Goal: Task Accomplishment & Management: Complete application form

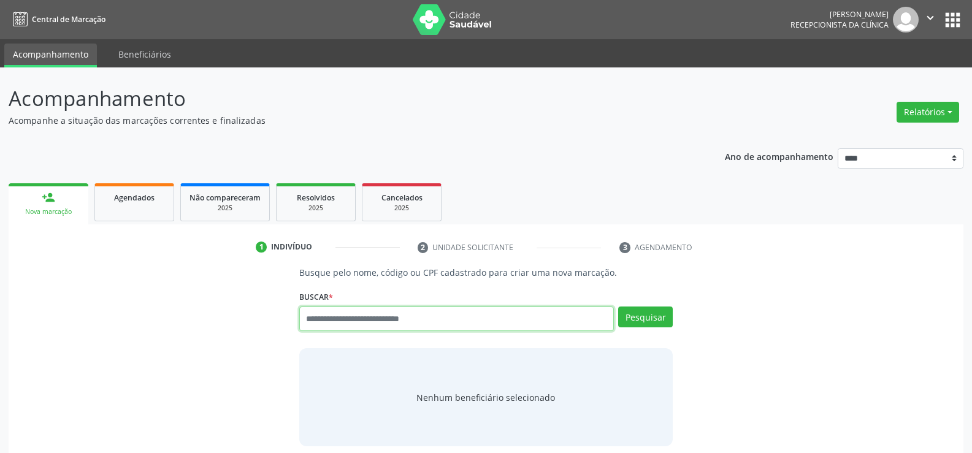
click at [358, 326] on input "text" at bounding box center [456, 319] width 315 height 25
type input "**********"
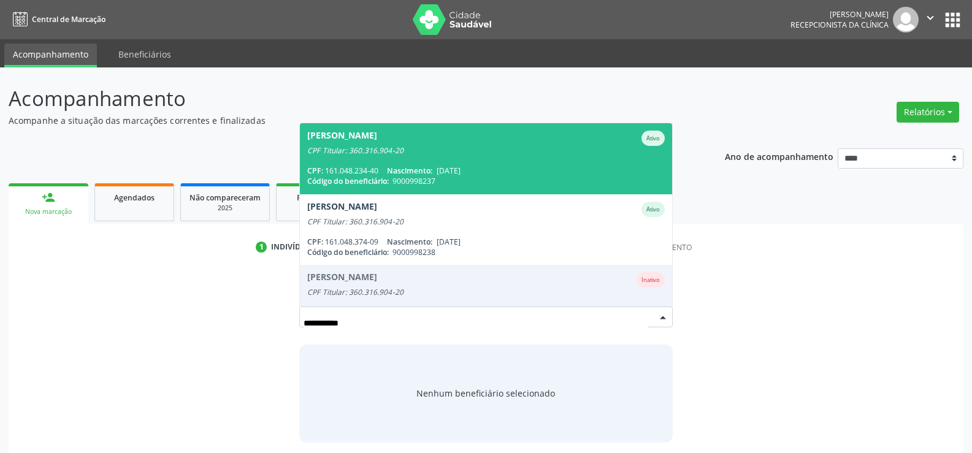
scroll to position [100, 0]
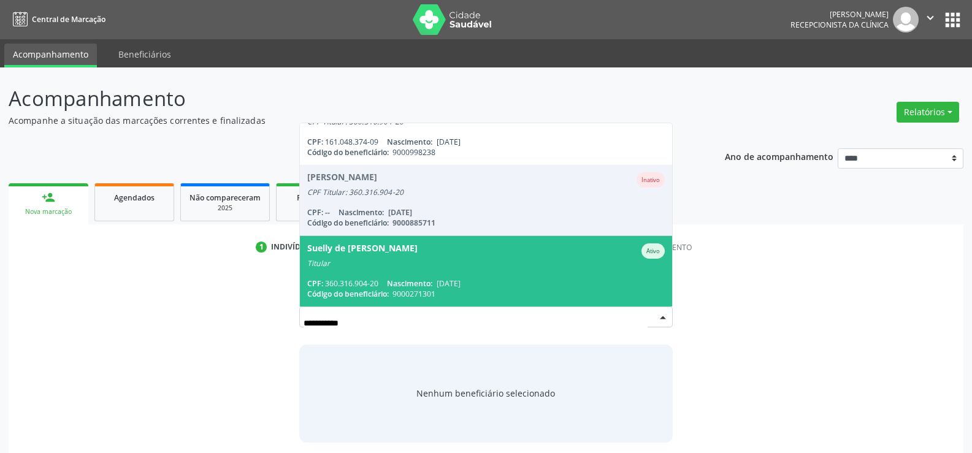
click at [370, 272] on span "Suelly de Fatima Alves da Silva Ativo Titular CPF: 360.316.904-20 Nascimento: 2…" at bounding box center [486, 271] width 372 height 71
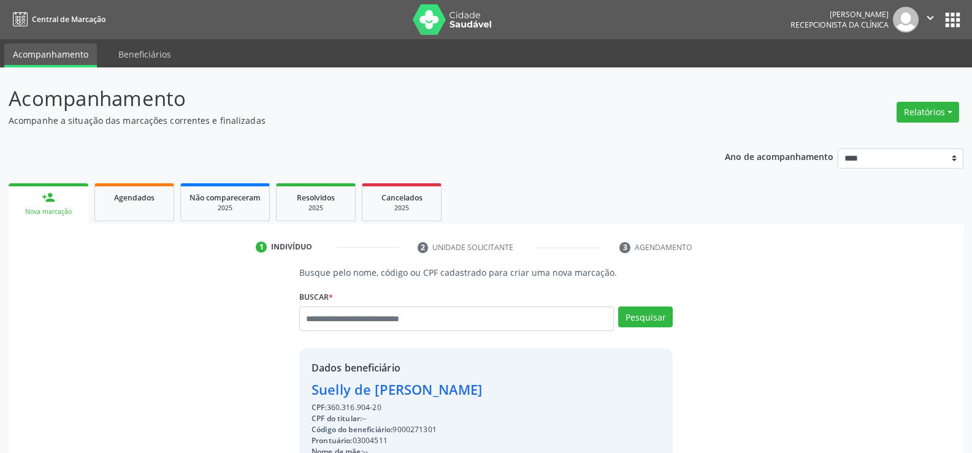
drag, startPoint x: 313, startPoint y: 387, endPoint x: 591, endPoint y: 399, distance: 277.6
copy div "Suelly de Fatima Alves da Silva"
click at [137, 204] on link "Agendados" at bounding box center [134, 202] width 80 height 38
select select "*"
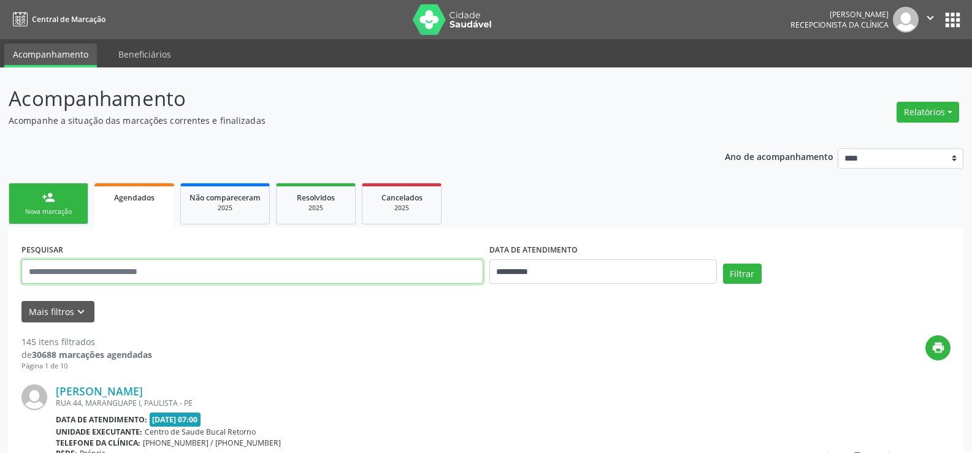
click at [83, 274] on input "text" at bounding box center [252, 272] width 462 height 25
paste input "**********"
type input "**********"
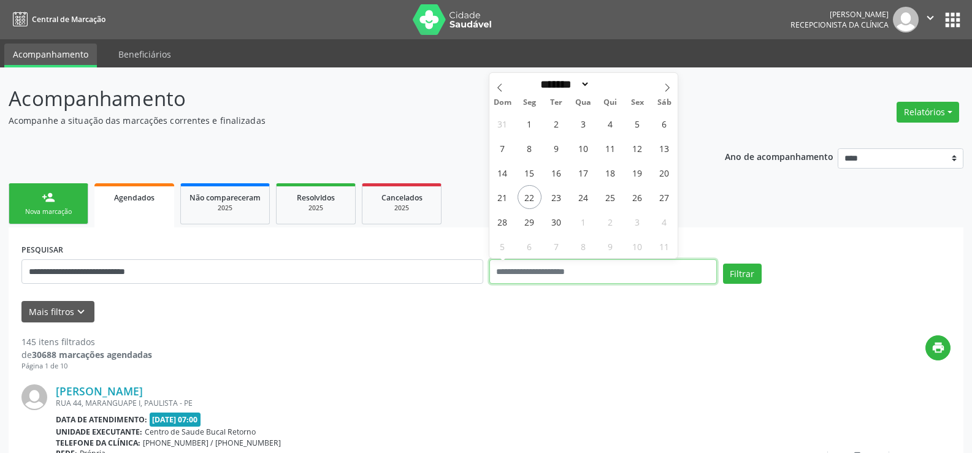
click at [723, 264] on button "Filtrar" at bounding box center [742, 274] width 39 height 21
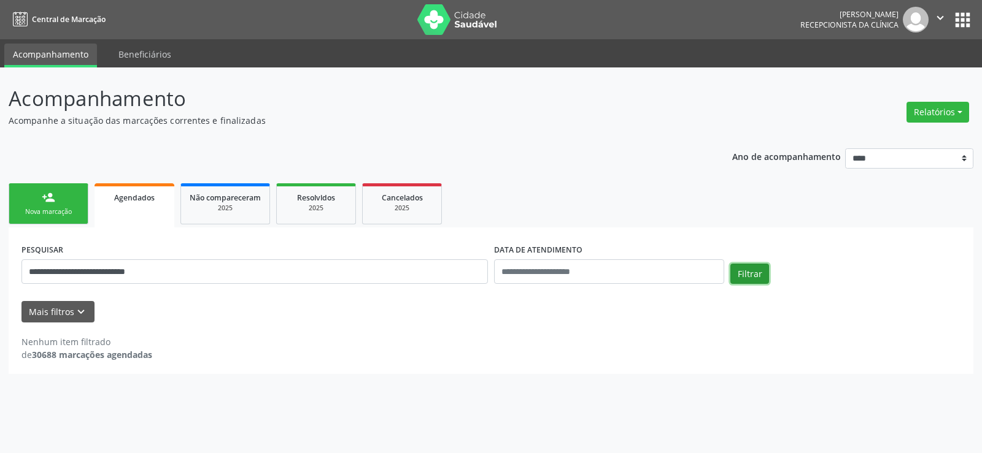
click at [747, 268] on button "Filtrar" at bounding box center [749, 274] width 39 height 21
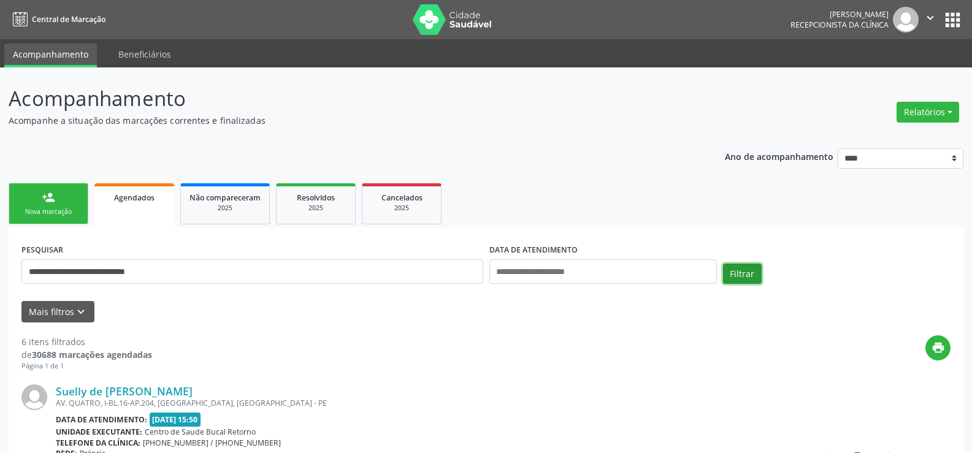
click at [747, 268] on button "Filtrar" at bounding box center [742, 274] width 39 height 21
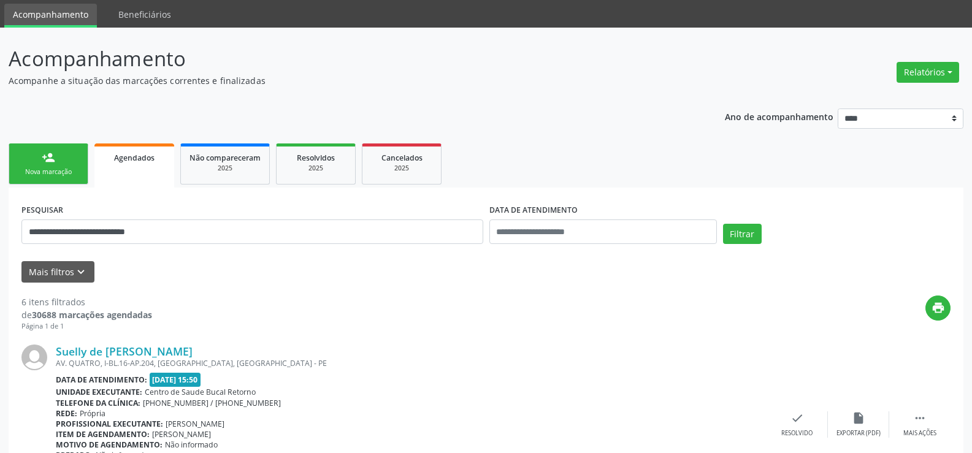
scroll to position [0, 0]
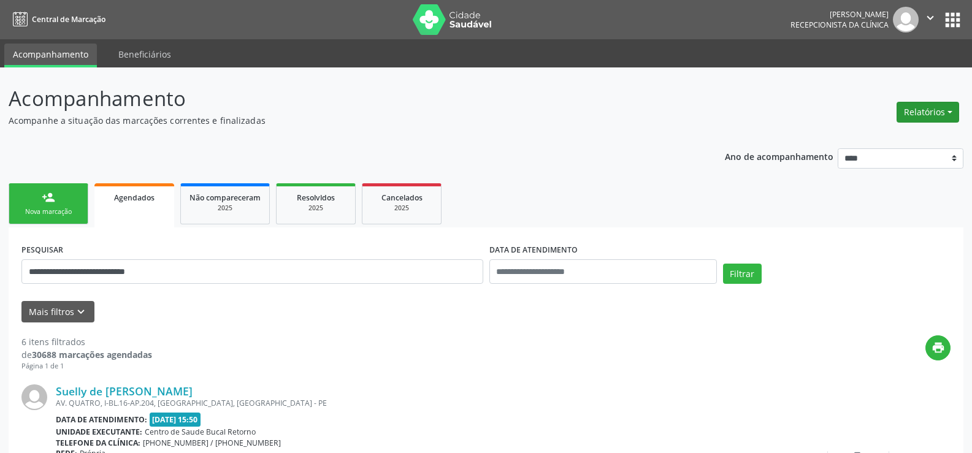
click at [913, 110] on button "Relatórios" at bounding box center [928, 112] width 63 height 21
click at [858, 133] on link "Agendamentos" at bounding box center [894, 138] width 132 height 17
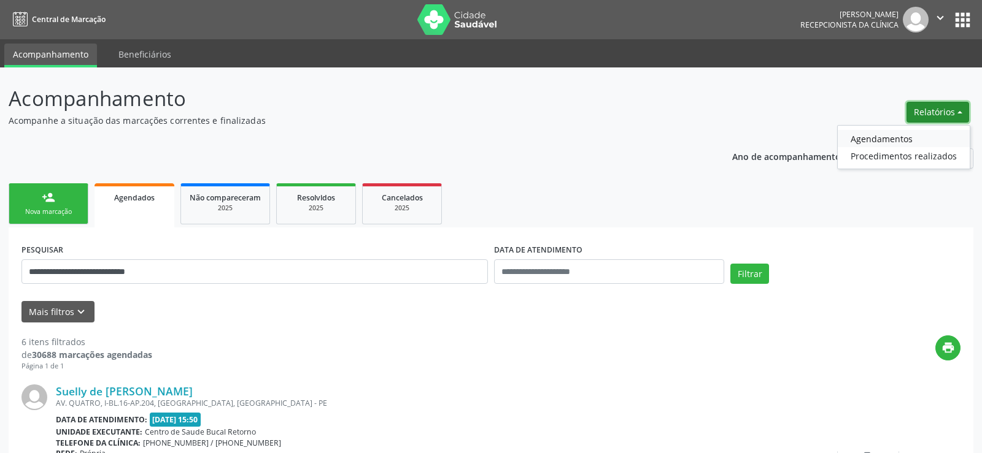
select select "*"
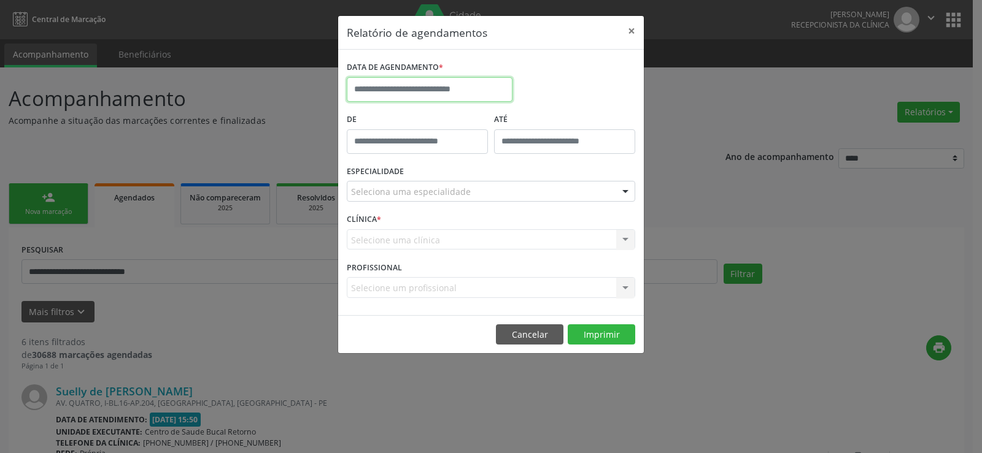
click at [421, 85] on input "text" at bounding box center [430, 89] width 166 height 25
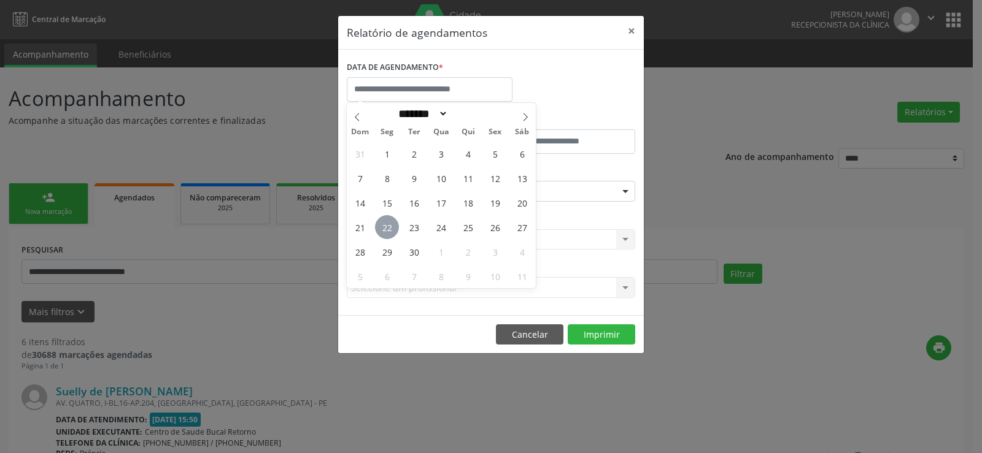
click at [382, 225] on span "22" at bounding box center [387, 227] width 24 height 24
type input "**********"
click at [382, 225] on span "22" at bounding box center [387, 227] width 24 height 24
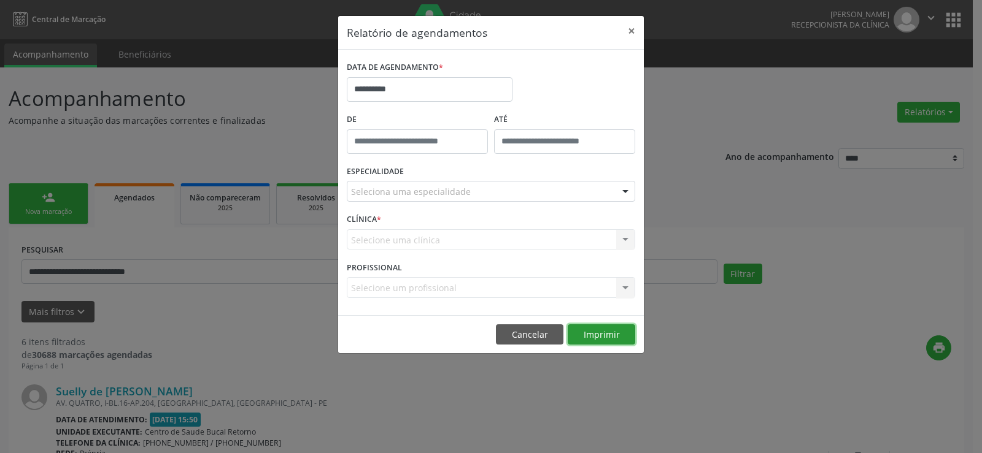
click at [614, 333] on button "Imprimir" at bounding box center [600, 335] width 67 height 21
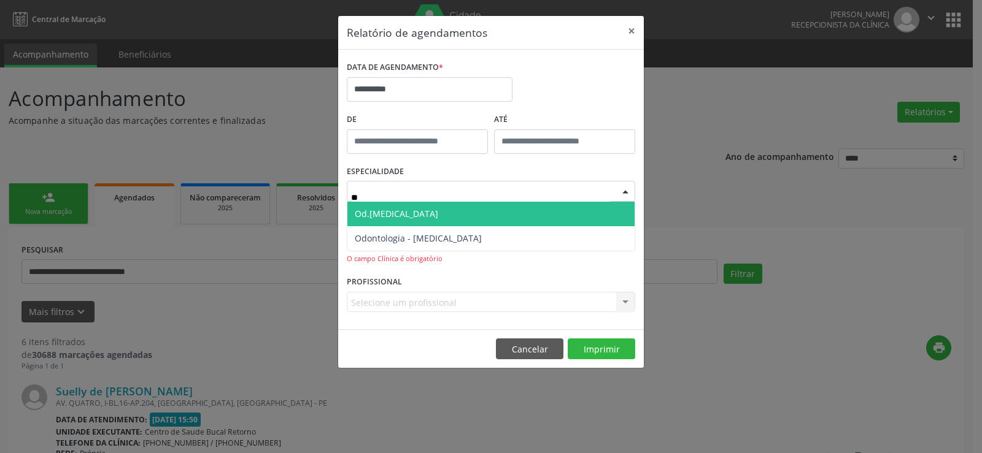
type input "***"
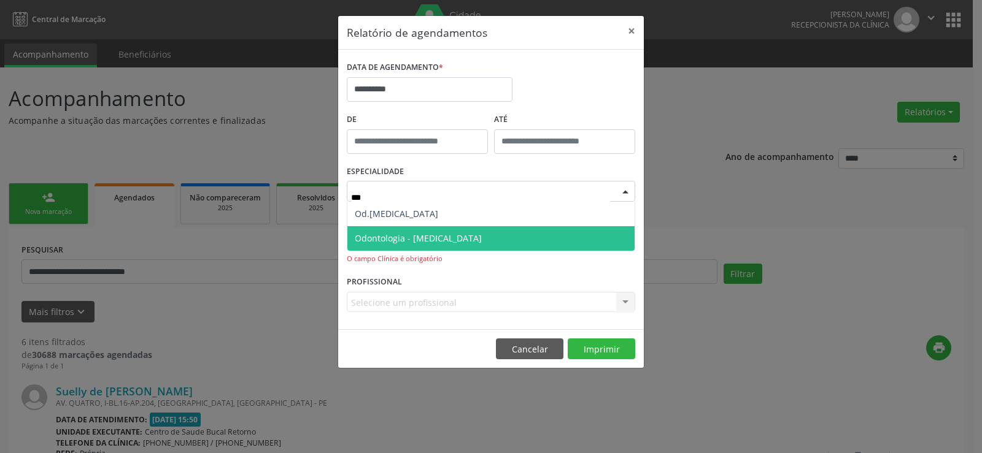
click at [431, 237] on span "Odontologia - [MEDICAL_DATA]" at bounding box center [418, 239] width 127 height 12
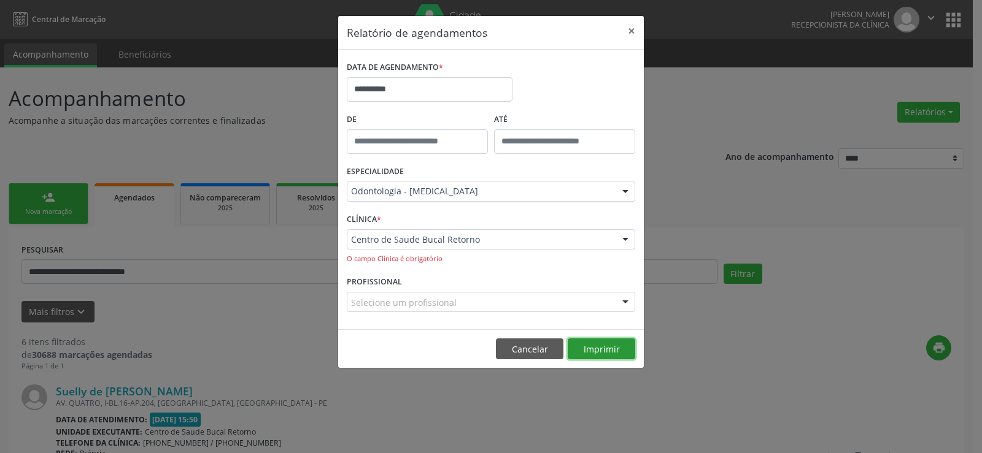
click at [609, 348] on button "Imprimir" at bounding box center [600, 349] width 67 height 21
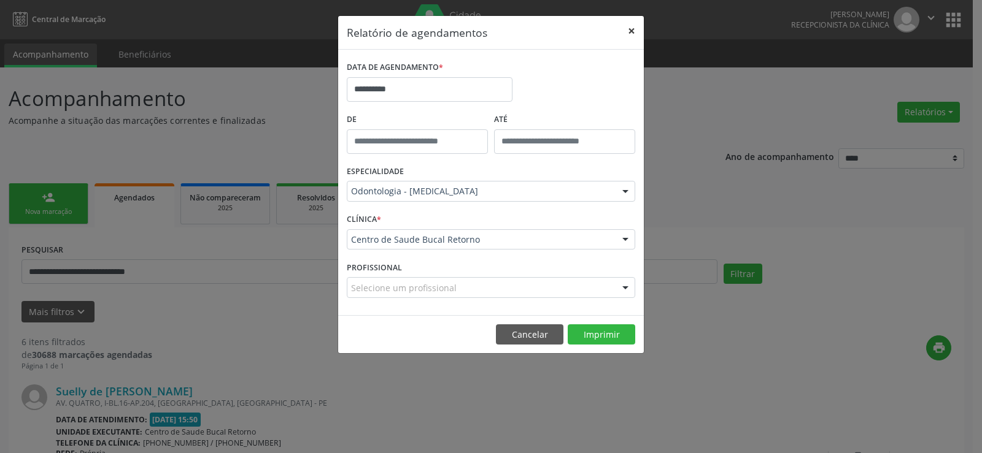
click at [631, 26] on button "×" at bounding box center [631, 31] width 25 height 30
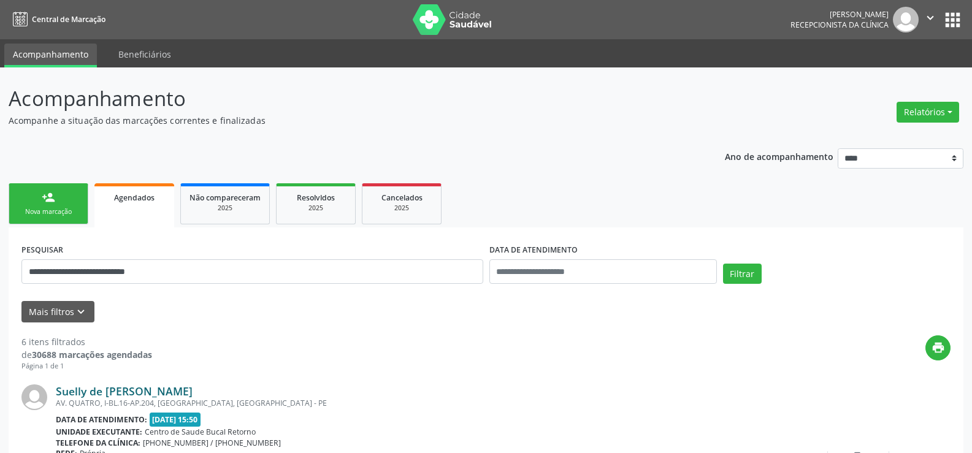
click at [106, 393] on link "Suelly de Fatima Alves da Silva" at bounding box center [124, 391] width 137 height 13
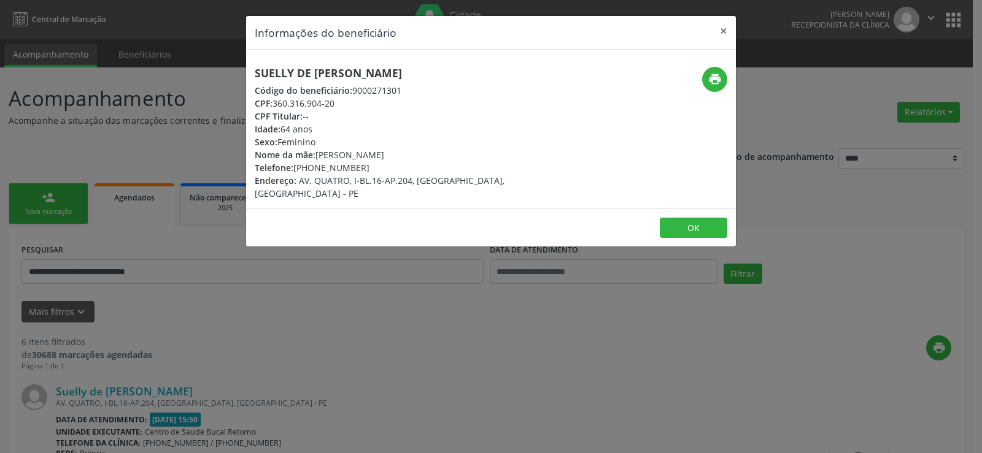
drag, startPoint x: 255, startPoint y: 72, endPoint x: 509, endPoint y: 72, distance: 253.4
click at [509, 72] on h5 "Suelly de Fatima Alves da Silva" at bounding box center [409, 73] width 309 height 13
copy h5 "Suelly de Fatima Alves da Silva"
click at [38, 201] on div "Informações do beneficiário × Suelly de Fatima Alves da Silva Código do benefic…" at bounding box center [491, 226] width 982 height 453
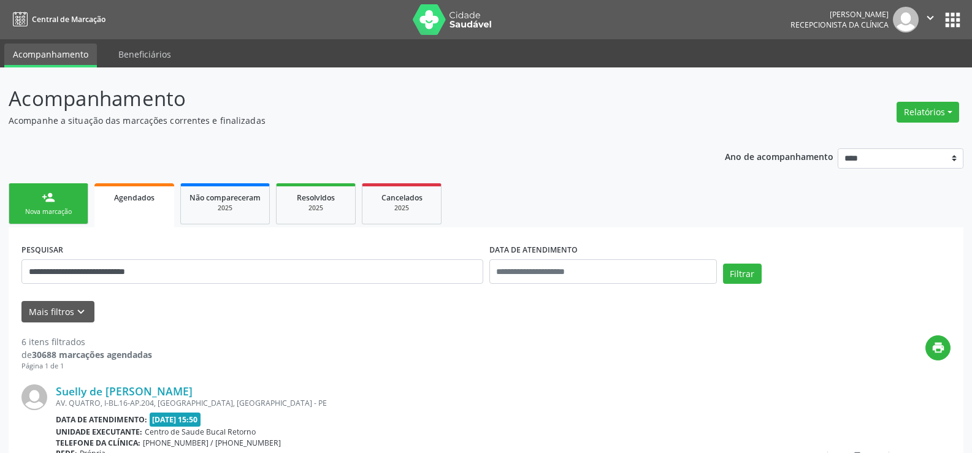
click at [58, 202] on link "person_add Nova marcação" at bounding box center [49, 203] width 80 height 41
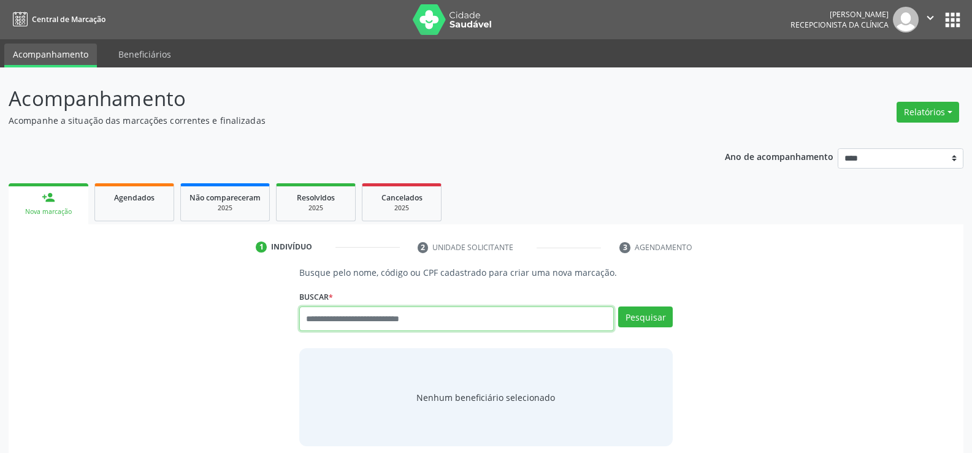
click at [386, 315] on input "text" at bounding box center [456, 319] width 315 height 25
click at [374, 318] on input "text" at bounding box center [456, 319] width 315 height 25
type input "**********"
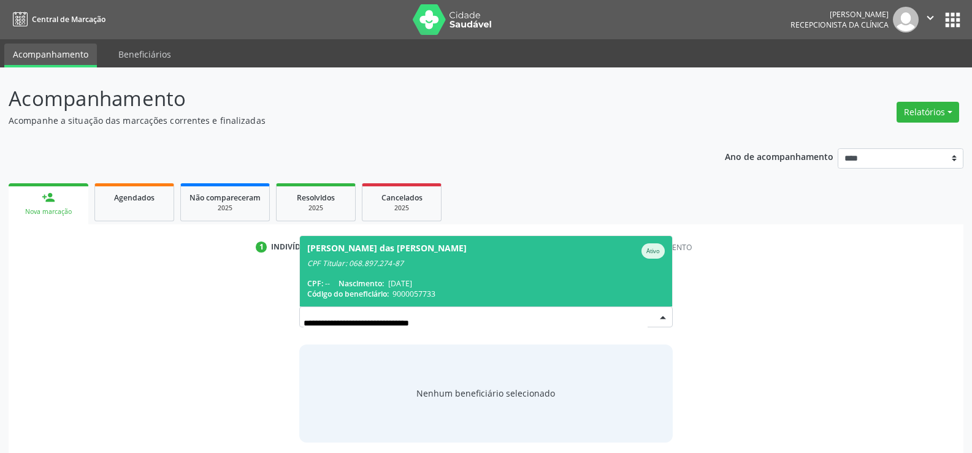
click at [455, 259] on div "CPF Titular: 068.897.274-87" at bounding box center [486, 264] width 358 height 10
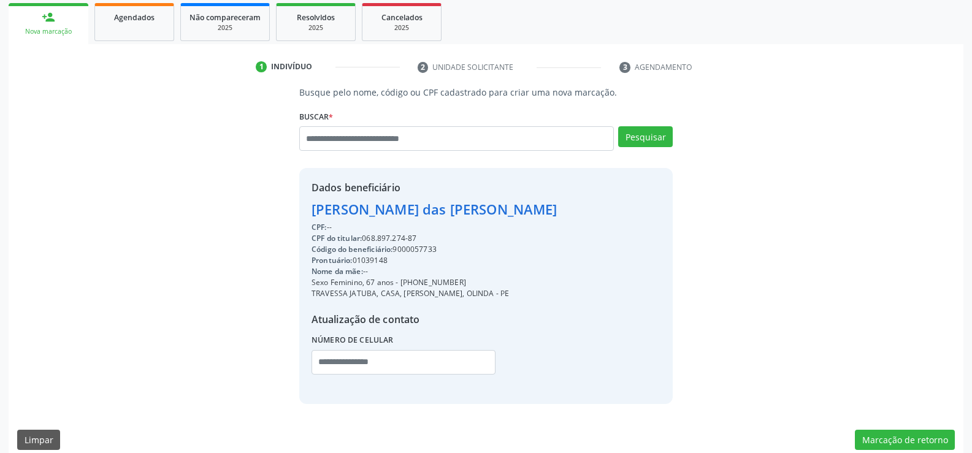
scroll to position [184, 0]
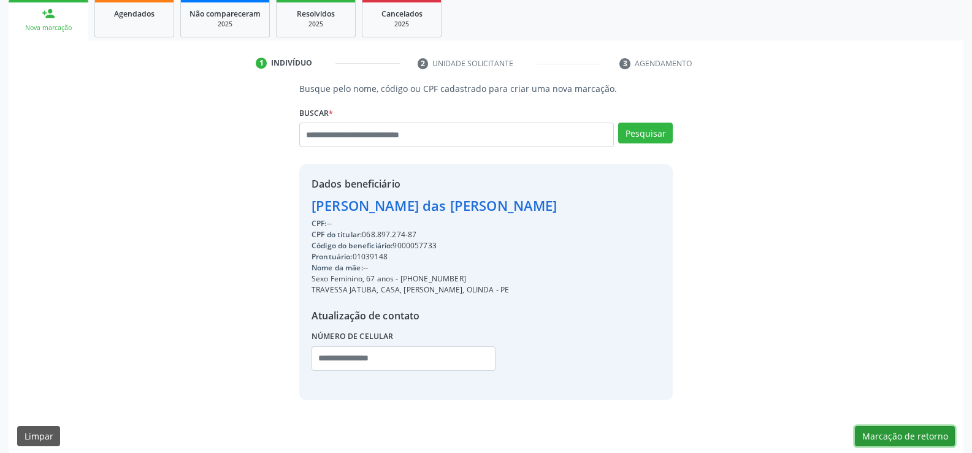
click at [926, 431] on button "Marcação de retorno" at bounding box center [905, 436] width 100 height 21
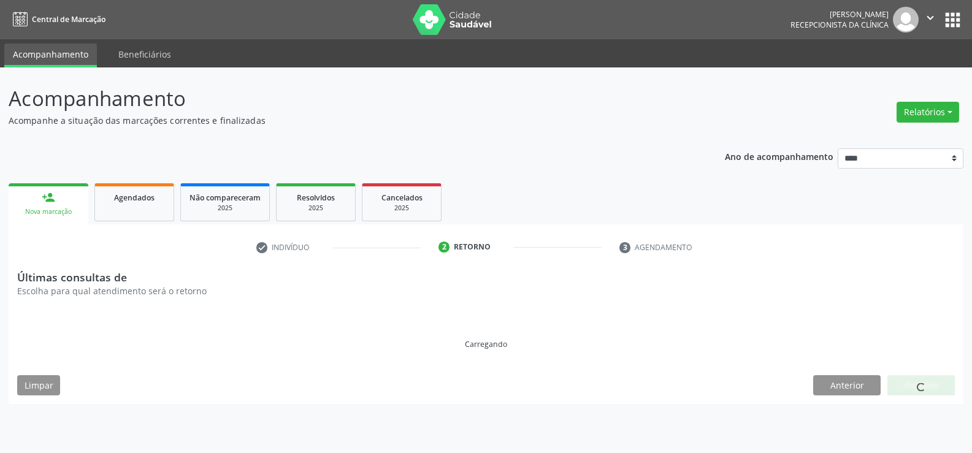
scroll to position [0, 0]
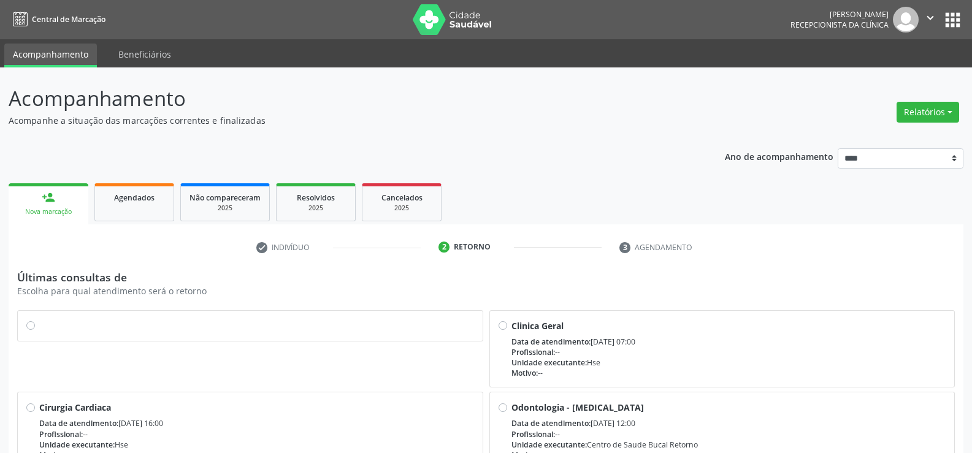
click at [39, 320] on label at bounding box center [256, 320] width 435 height 0
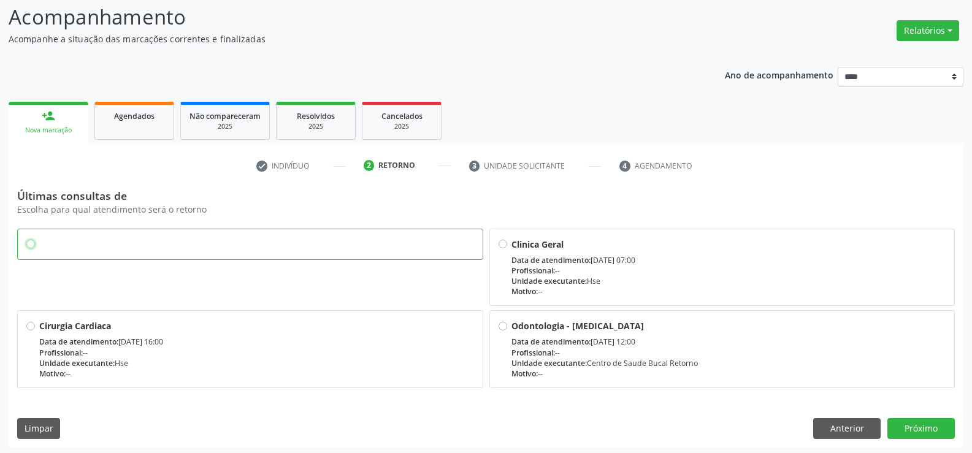
scroll to position [85, 0]
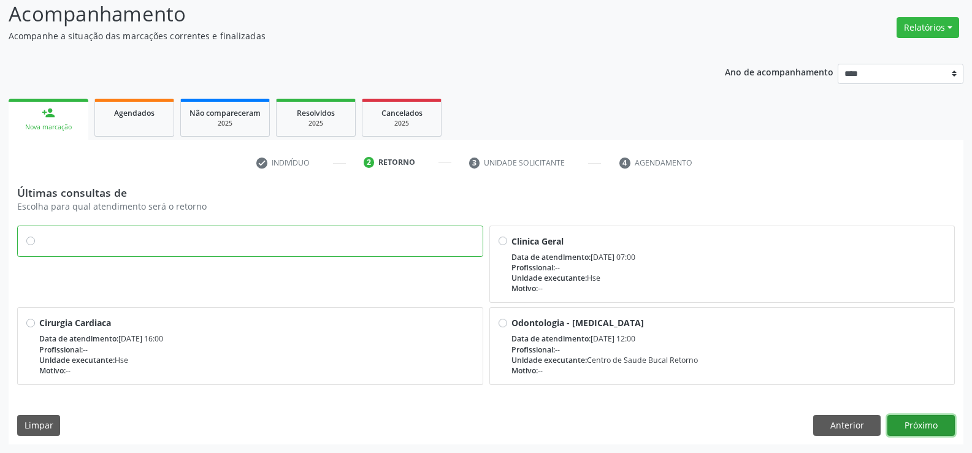
drag, startPoint x: 933, startPoint y: 426, endPoint x: 829, endPoint y: 406, distance: 104.9
click at [932, 426] on button "Próximo" at bounding box center [921, 425] width 67 height 21
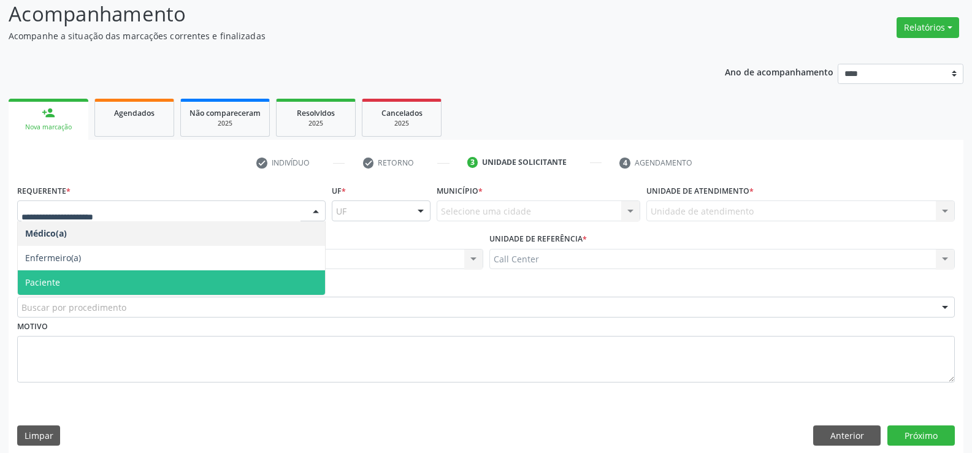
click at [55, 282] on span "Paciente" at bounding box center [42, 283] width 35 height 12
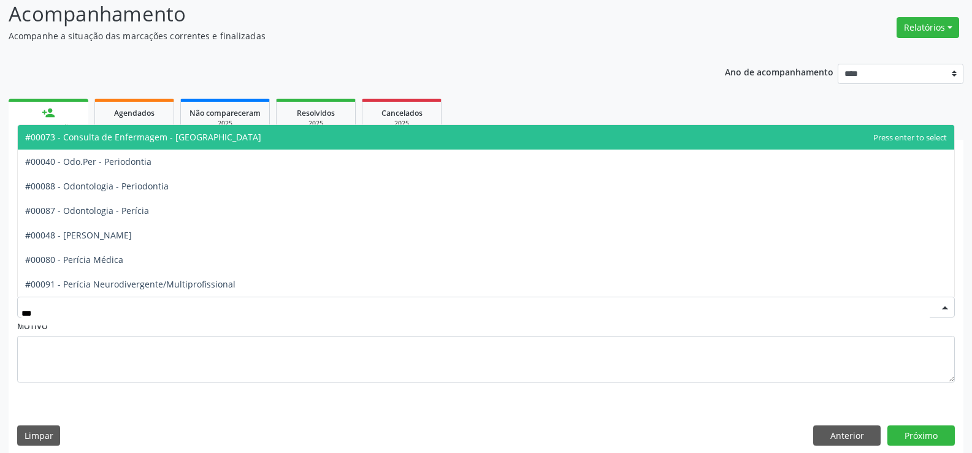
type input "****"
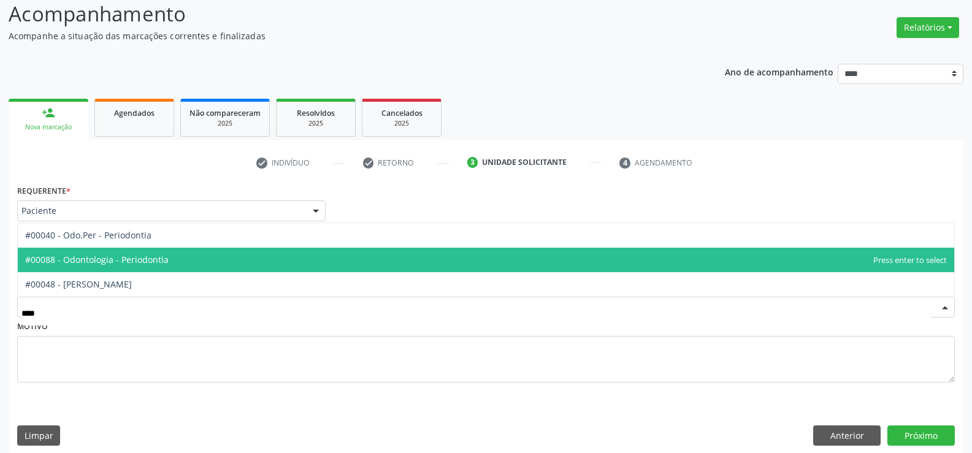
click at [125, 263] on span "#00088 - Odontologia - Periodontia" at bounding box center [97, 260] width 144 height 12
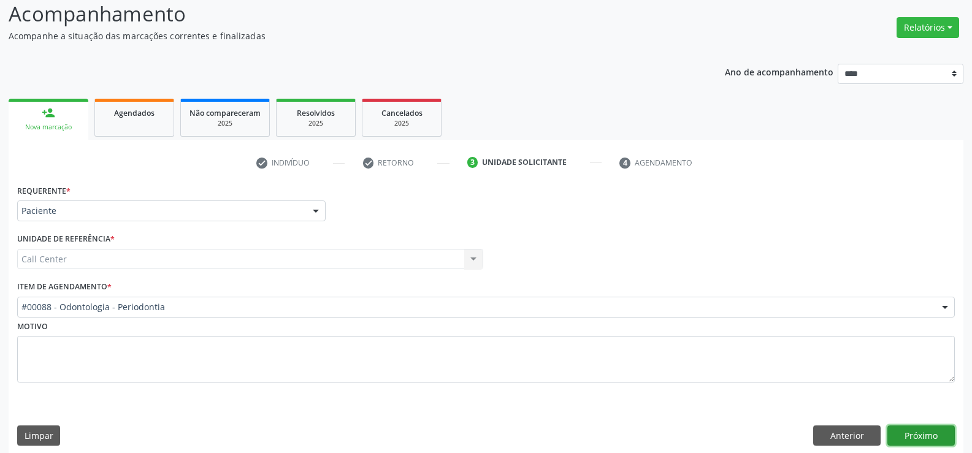
click at [913, 436] on button "Próximo" at bounding box center [921, 436] width 67 height 21
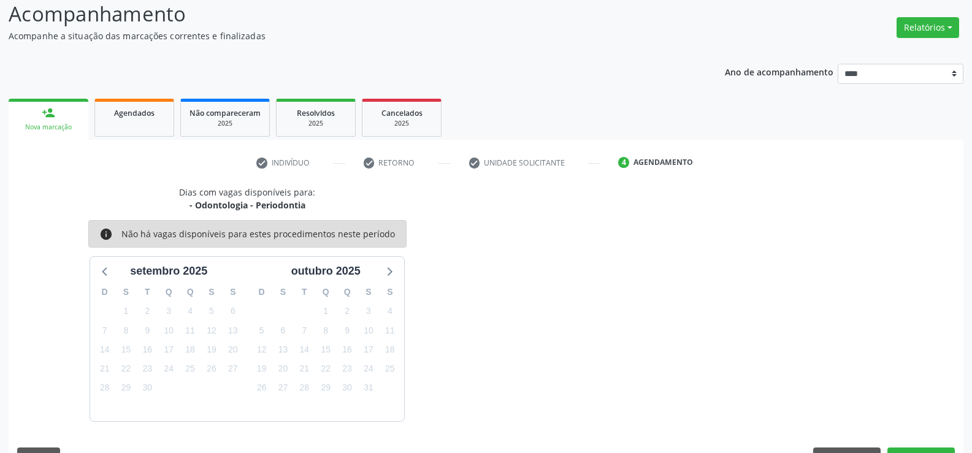
scroll to position [117, 0]
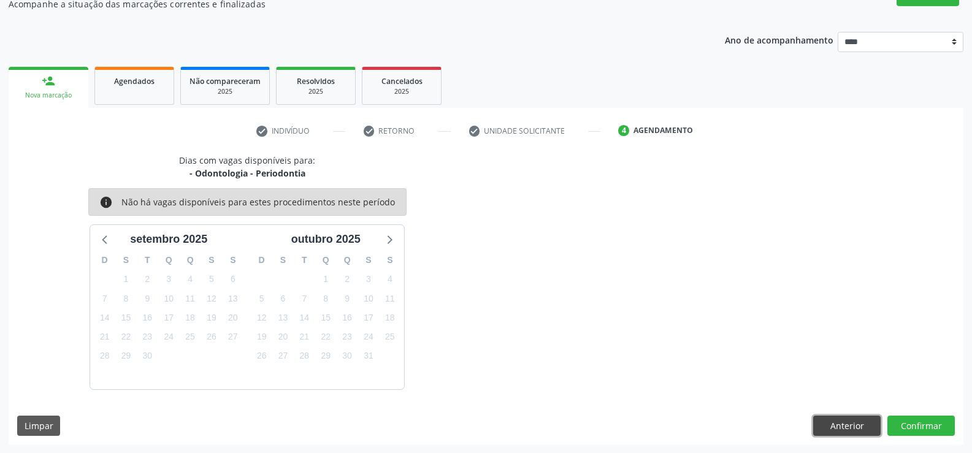
click at [848, 421] on button "Anterior" at bounding box center [846, 426] width 67 height 21
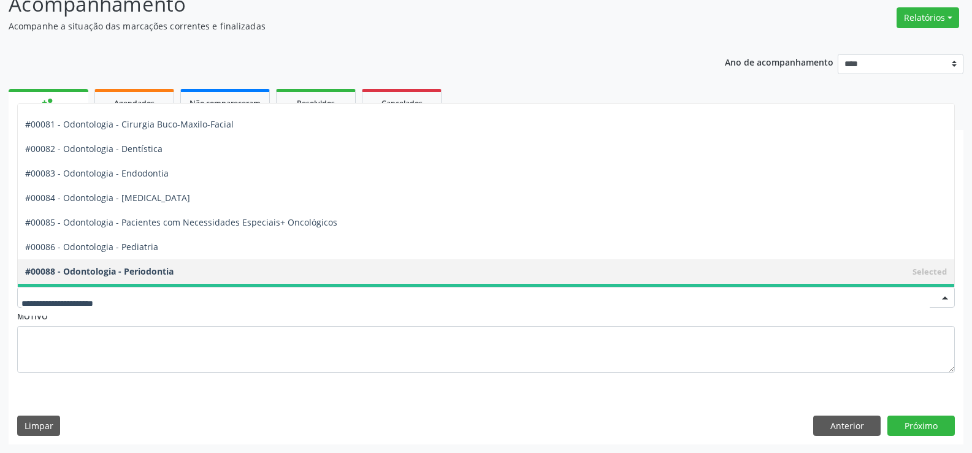
scroll to position [1411, 0]
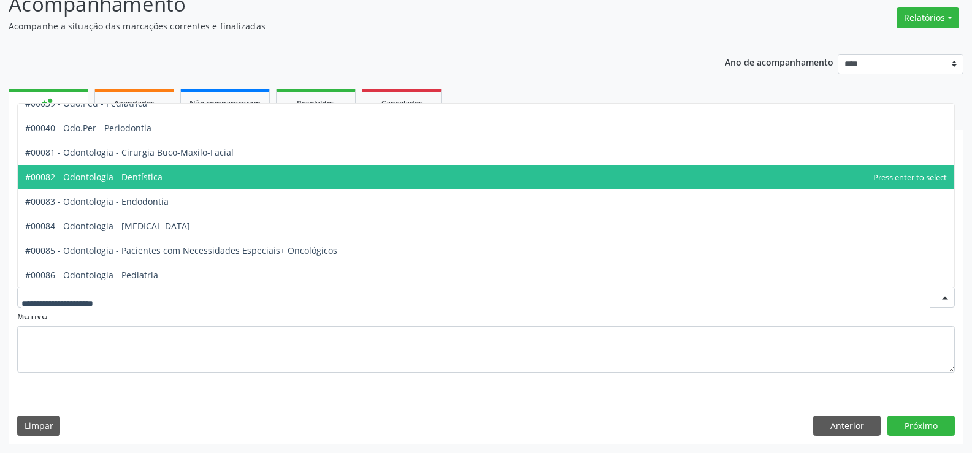
click at [145, 180] on span "#00082 - Odontologia - Dentística" at bounding box center [93, 177] width 137 height 12
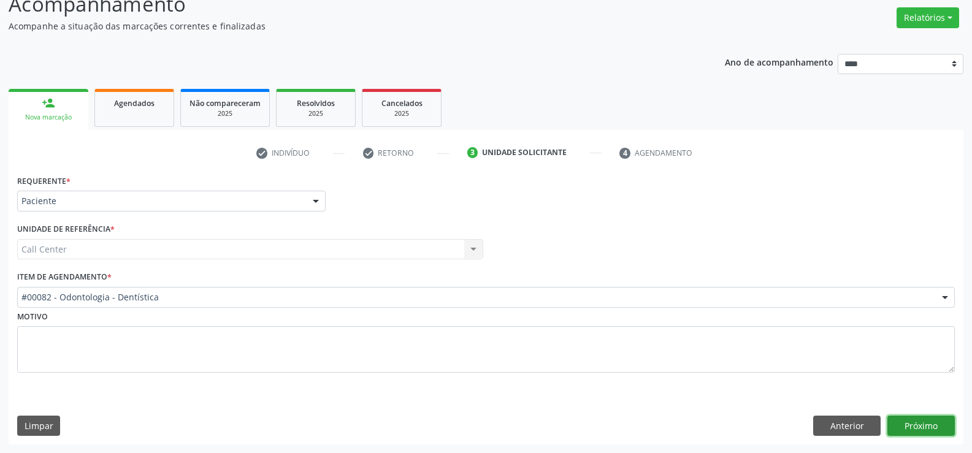
click at [937, 426] on button "Próximo" at bounding box center [921, 426] width 67 height 21
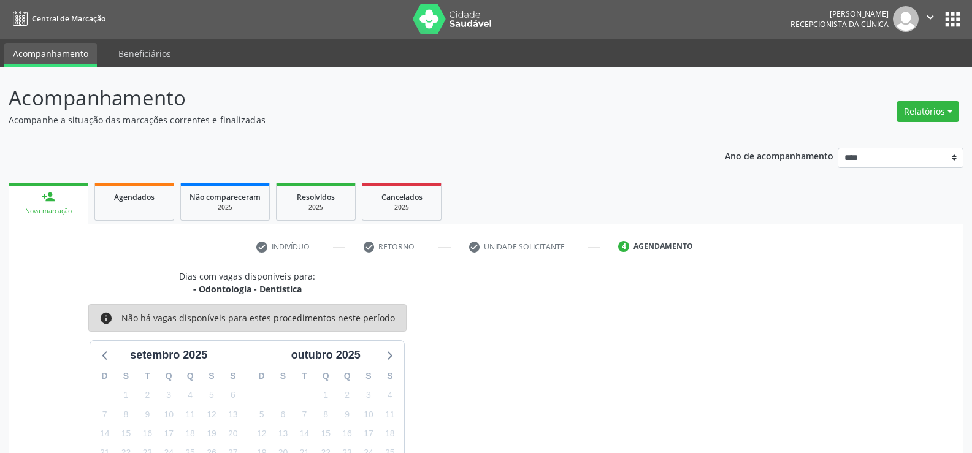
scroll to position [0, 0]
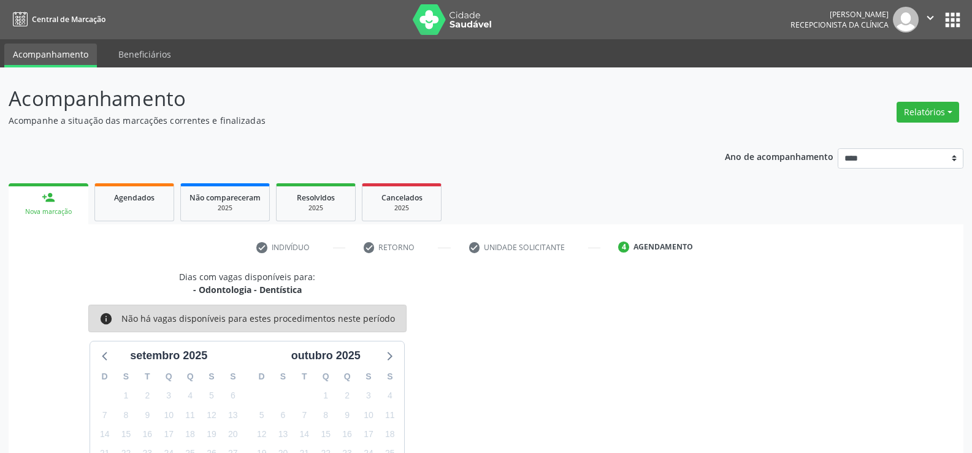
click at [47, 198] on div "person_add" at bounding box center [48, 197] width 13 height 13
click at [142, 206] on link "Agendados" at bounding box center [134, 202] width 80 height 38
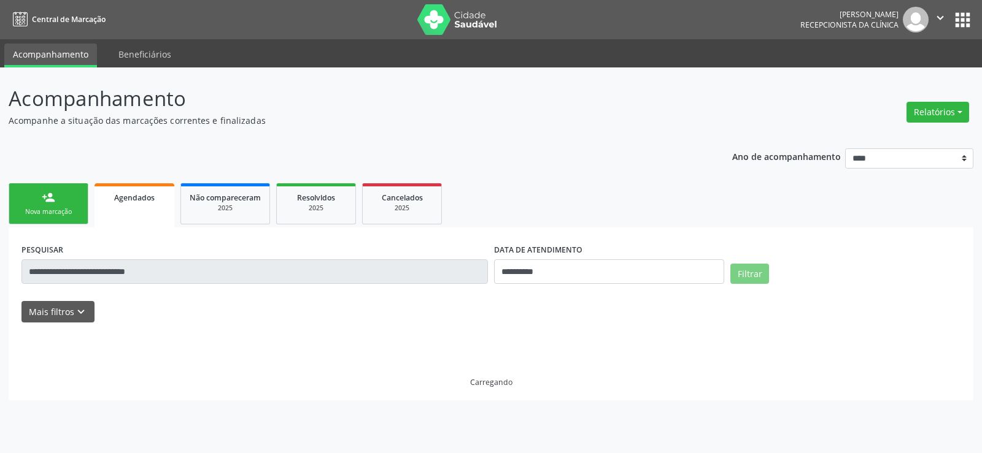
click at [40, 202] on link "person_add Nova marcação" at bounding box center [49, 203] width 80 height 41
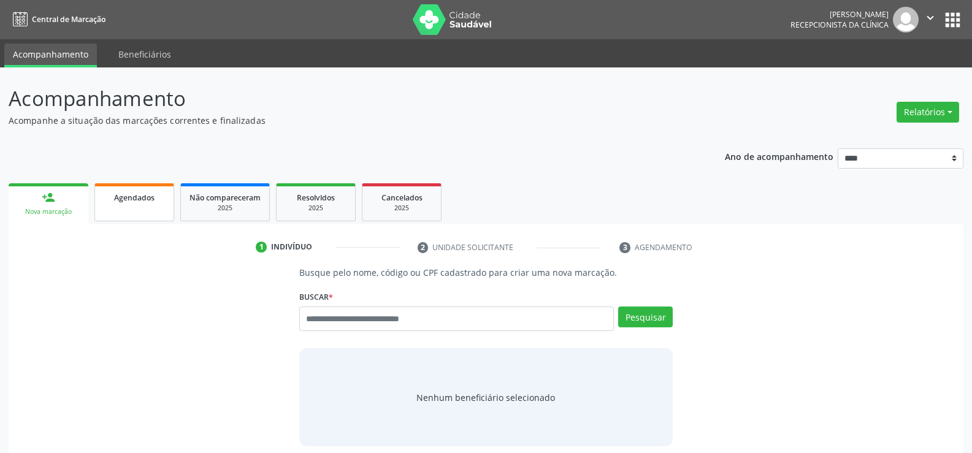
click at [159, 210] on link "Agendados" at bounding box center [134, 202] width 80 height 38
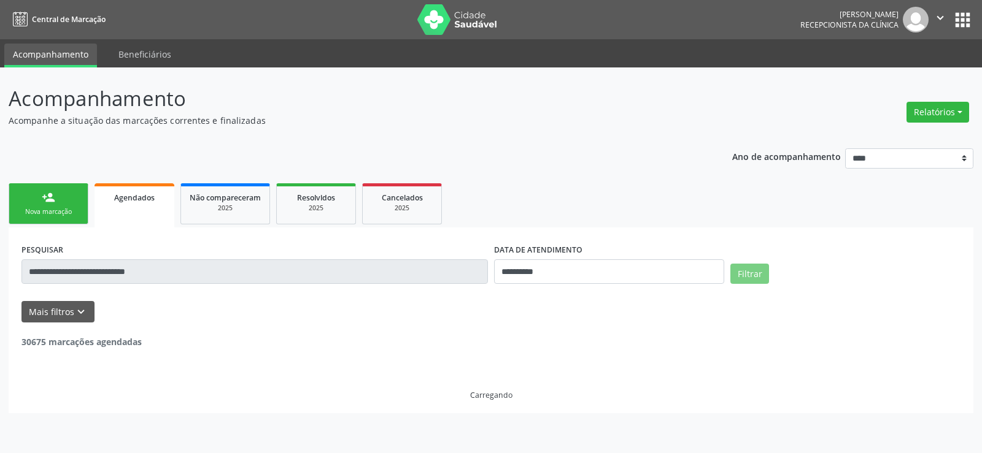
click at [52, 204] on div "person_add" at bounding box center [48, 197] width 13 height 13
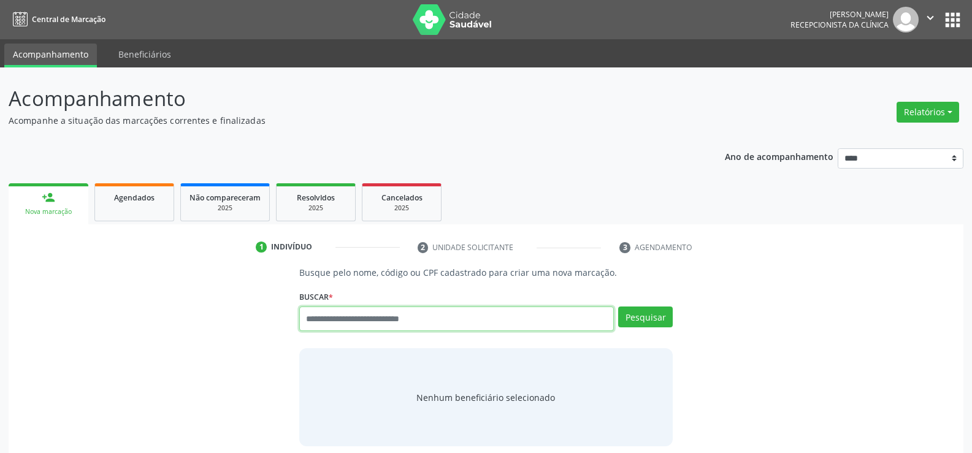
click at [341, 328] on input "text" at bounding box center [456, 319] width 315 height 25
click at [61, 200] on link "person_add Nova marcação" at bounding box center [49, 203] width 80 height 41
click at [125, 201] on span "Agendados" at bounding box center [134, 198] width 40 height 10
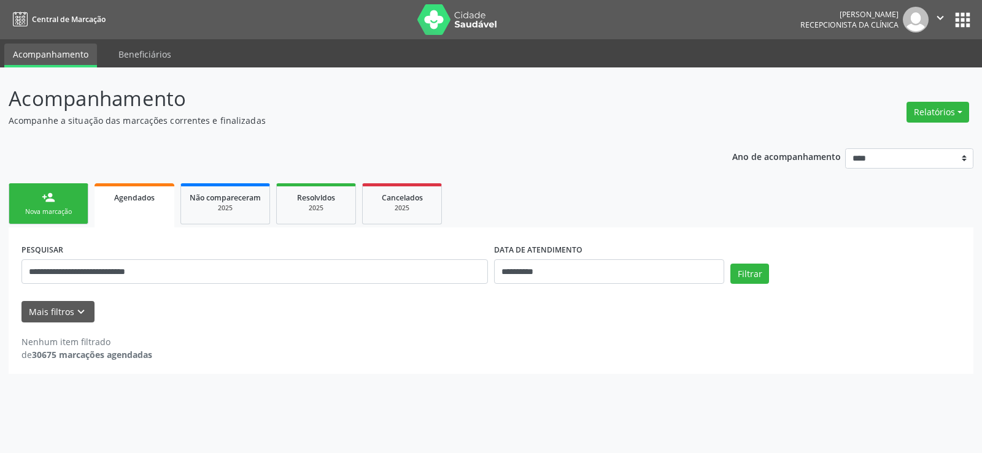
click at [52, 209] on div "Nova marcação" at bounding box center [48, 211] width 61 height 9
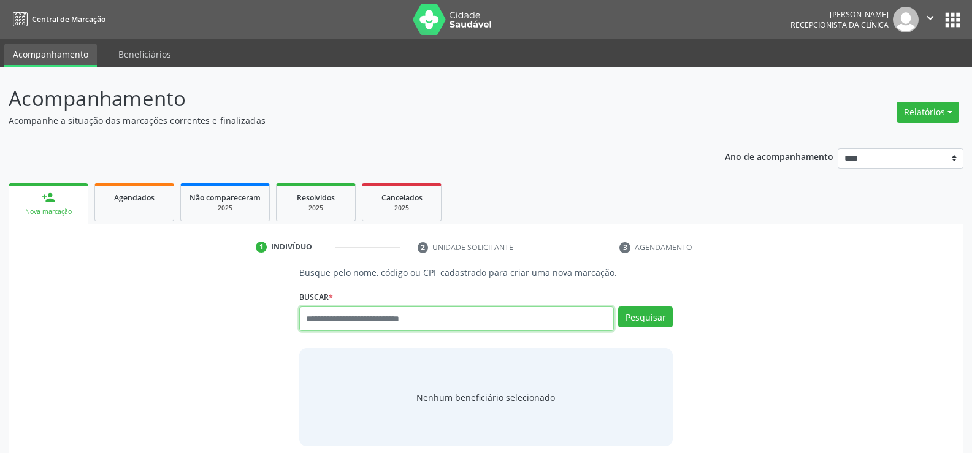
click at [339, 319] on input "text" at bounding box center [456, 319] width 315 height 25
click at [47, 187] on link "person_add Nova marcação" at bounding box center [49, 203] width 80 height 41
click at [122, 205] on link "Agendados" at bounding box center [134, 202] width 80 height 38
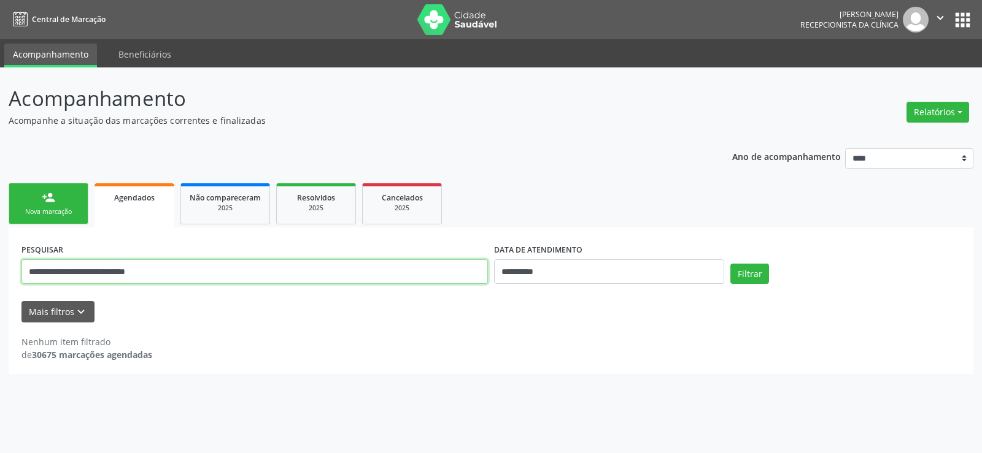
click at [72, 275] on input "**********" at bounding box center [254, 272] width 466 height 25
click at [56, 201] on link "person_add Nova marcação" at bounding box center [49, 203] width 80 height 41
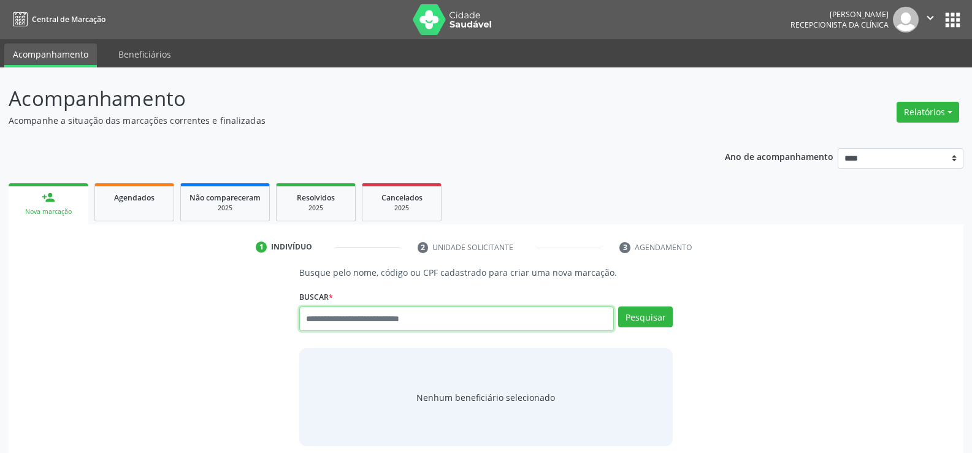
drag, startPoint x: 315, startPoint y: 323, endPoint x: 311, endPoint y: 302, distance: 21.9
click at [315, 323] on input "text" at bounding box center [456, 319] width 315 height 25
type input "**********"
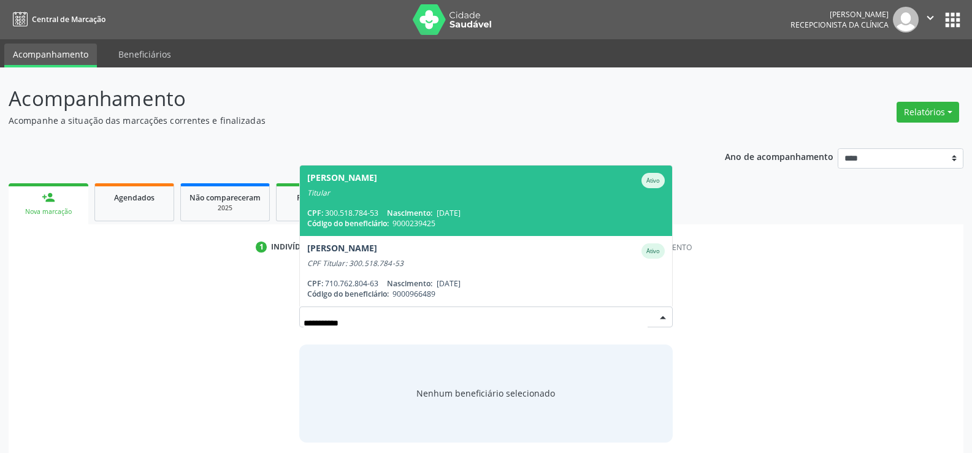
click at [372, 194] on div "Titular" at bounding box center [486, 193] width 358 height 10
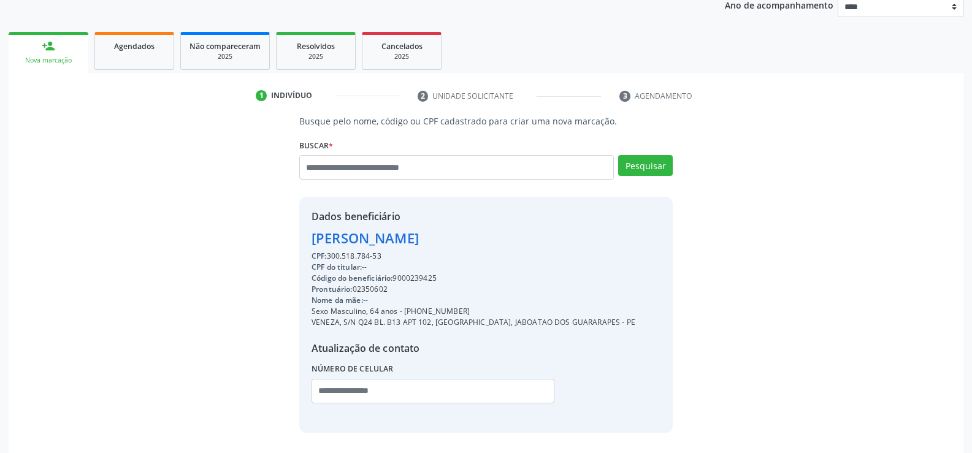
scroll to position [184, 0]
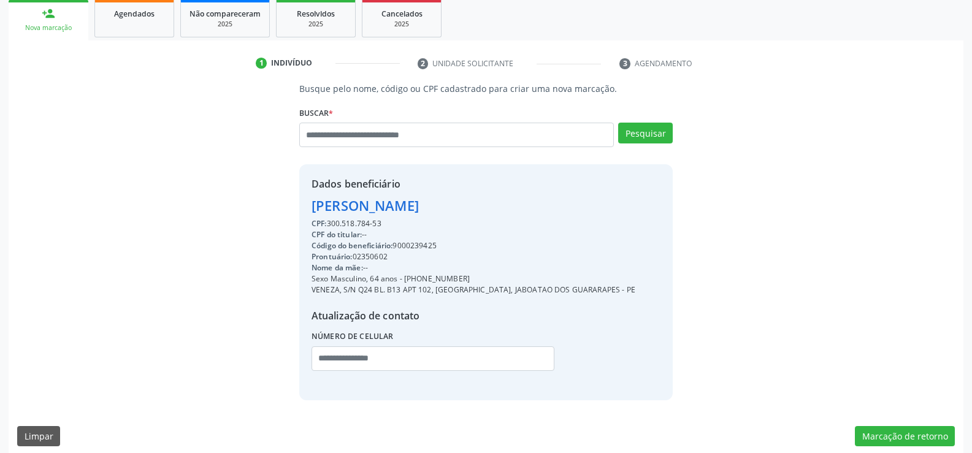
drag, startPoint x: 313, startPoint y: 206, endPoint x: 561, endPoint y: 208, distance: 247.9
click at [561, 208] on div "Gioam Simao Ferreira" at bounding box center [474, 206] width 324 height 20
copy div "Gioam Simao Ferreira"
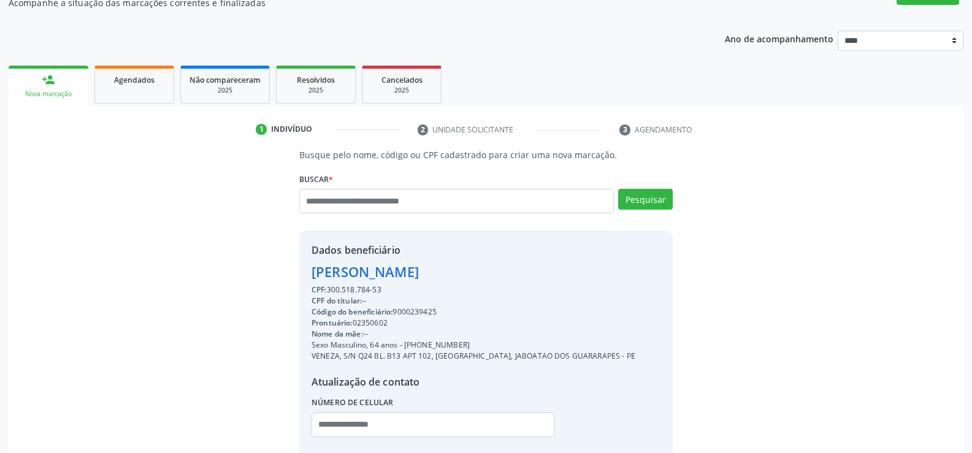
scroll to position [0, 0]
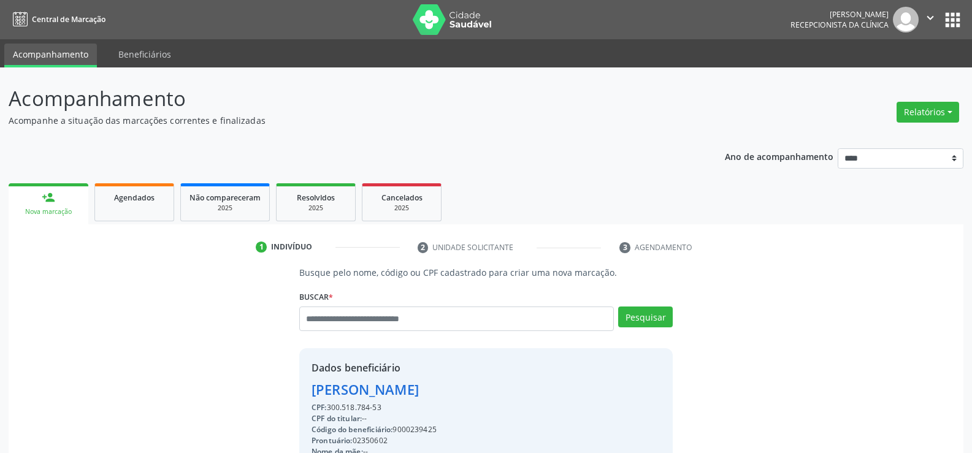
click at [64, 198] on link "person_add Nova marcação" at bounding box center [49, 203] width 80 height 41
click at [149, 208] on link "Agendados" at bounding box center [134, 202] width 80 height 38
select select "*"
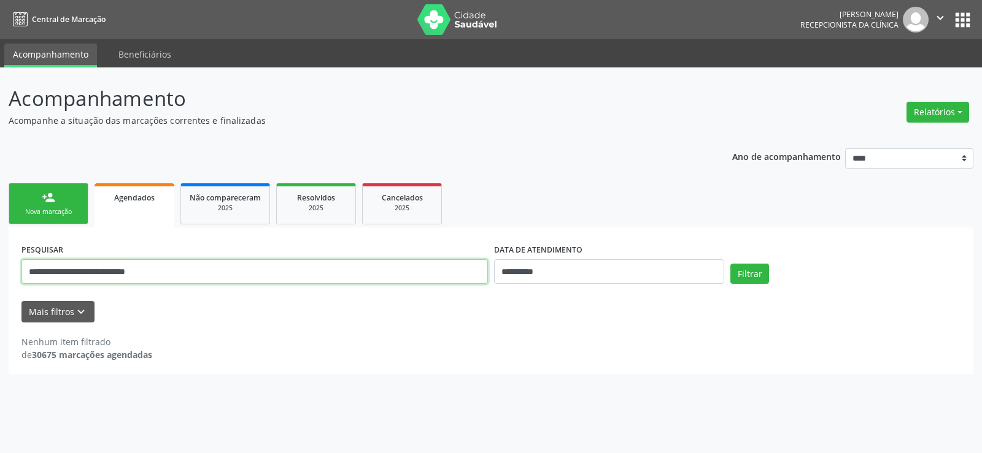
click at [86, 267] on input "**********" at bounding box center [254, 272] width 466 height 25
paste input "text"
type input "**********"
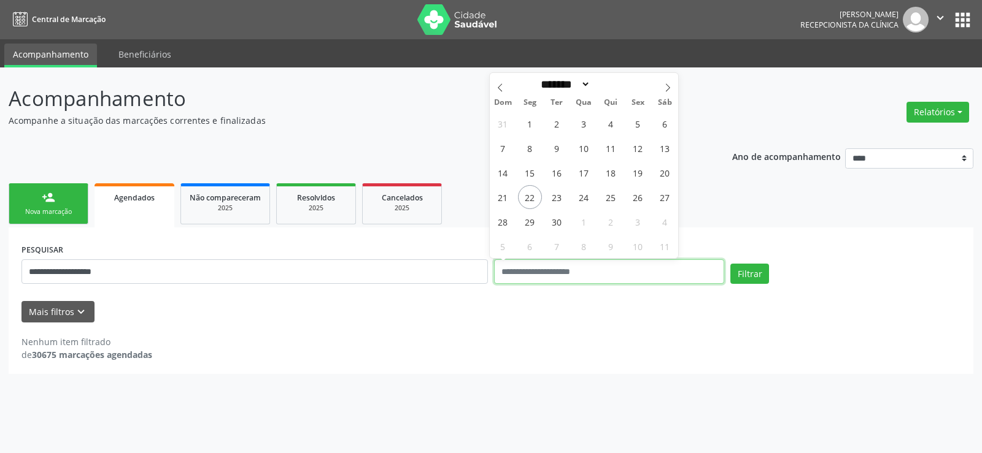
click at [730, 264] on button "Filtrar" at bounding box center [749, 274] width 39 height 21
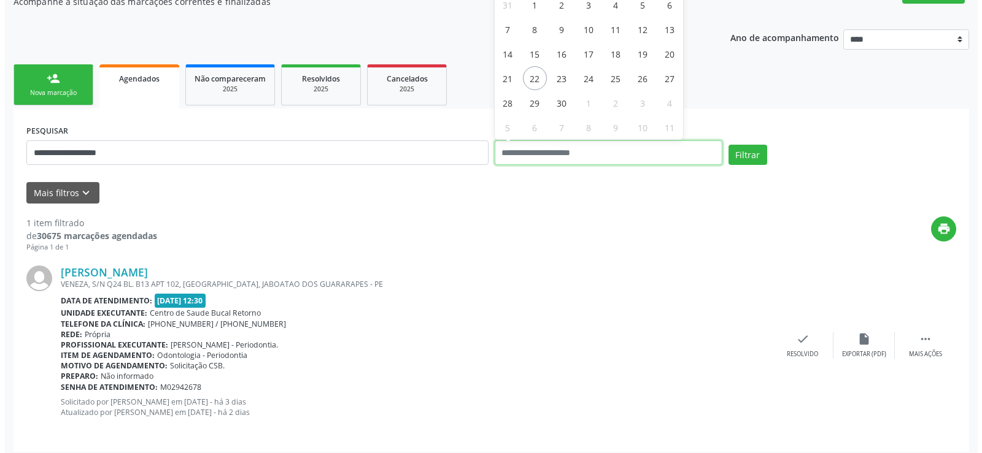
scroll to position [126, 0]
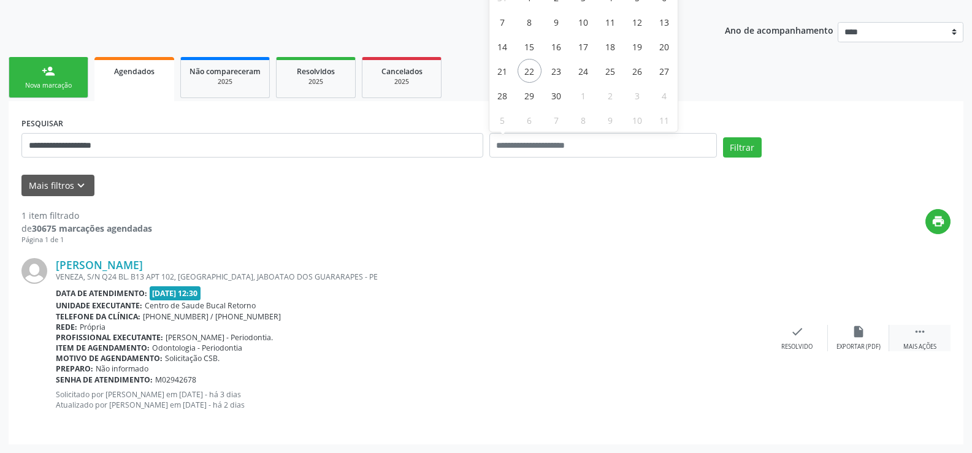
click at [923, 335] on icon "" at bounding box center [919, 331] width 13 height 13
click at [798, 337] on icon "cancel" at bounding box center [797, 331] width 13 height 13
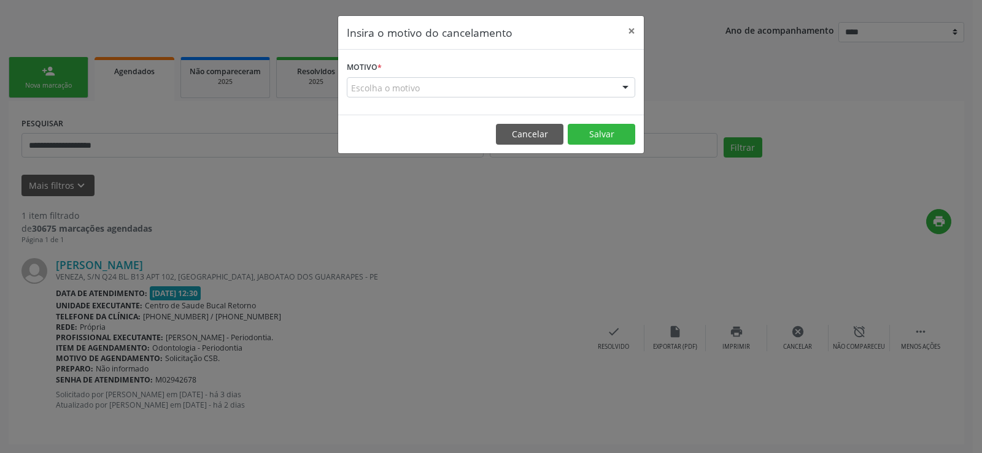
click at [453, 88] on div "Escolha o motivo" at bounding box center [491, 87] width 288 height 21
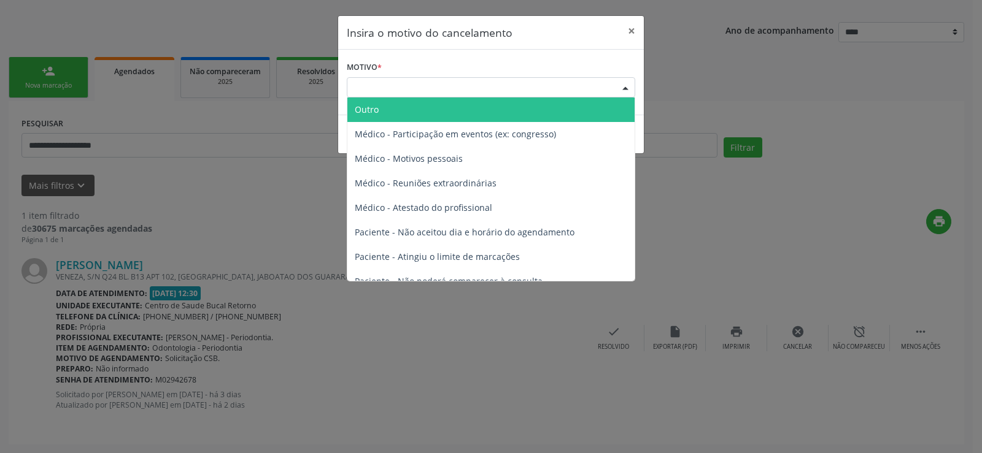
click at [455, 107] on span "Outro" at bounding box center [490, 110] width 287 height 25
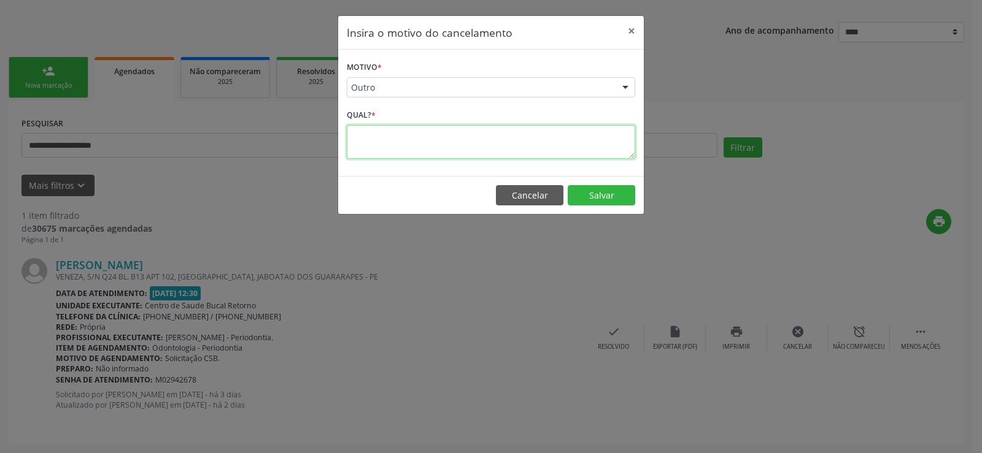
click at [458, 131] on textarea at bounding box center [491, 142] width 288 height 34
click at [467, 80] on div "Outro" at bounding box center [491, 87] width 288 height 21
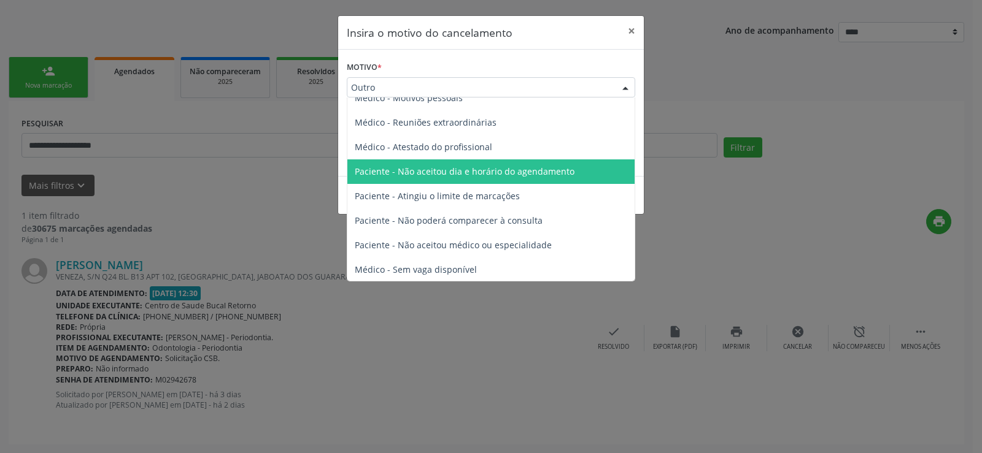
scroll to position [62, 0]
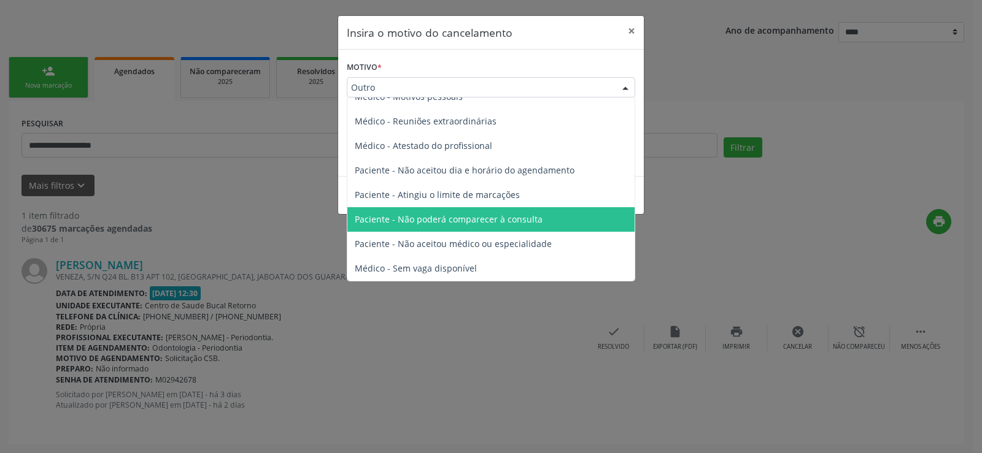
click at [561, 217] on span "Paciente - Não poderá comparecer à consulta" at bounding box center [490, 219] width 287 height 25
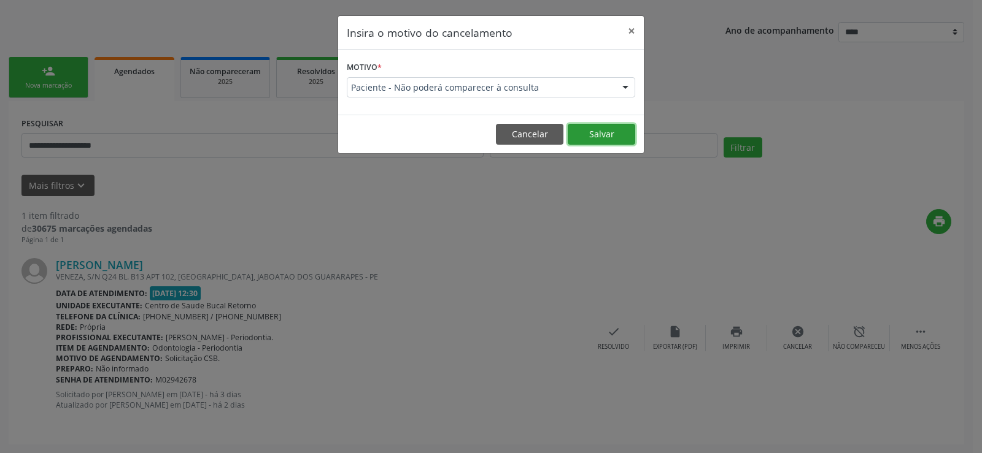
click at [615, 130] on button "Salvar" at bounding box center [600, 134] width 67 height 21
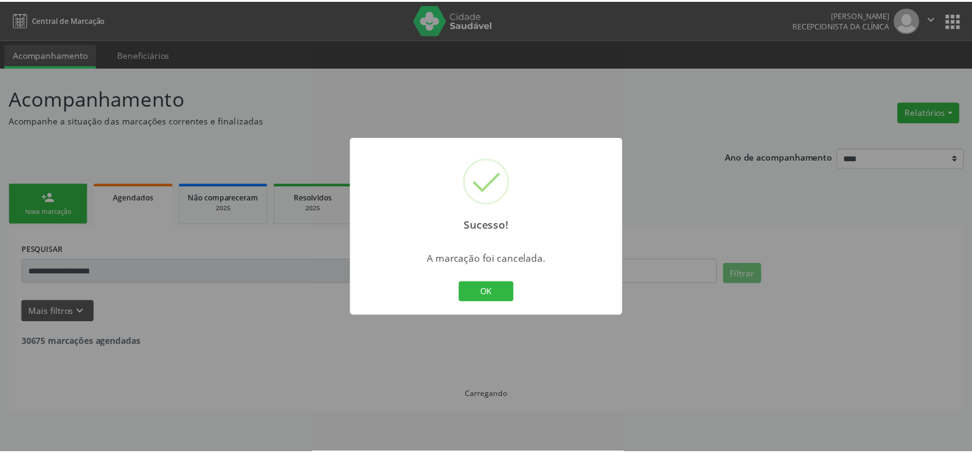
scroll to position [0, 0]
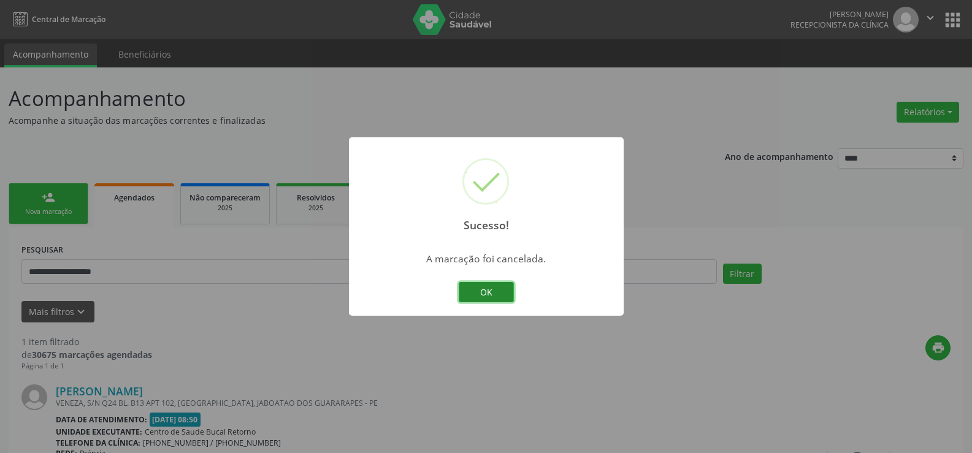
click at [508, 294] on button "OK" at bounding box center [486, 292] width 55 height 21
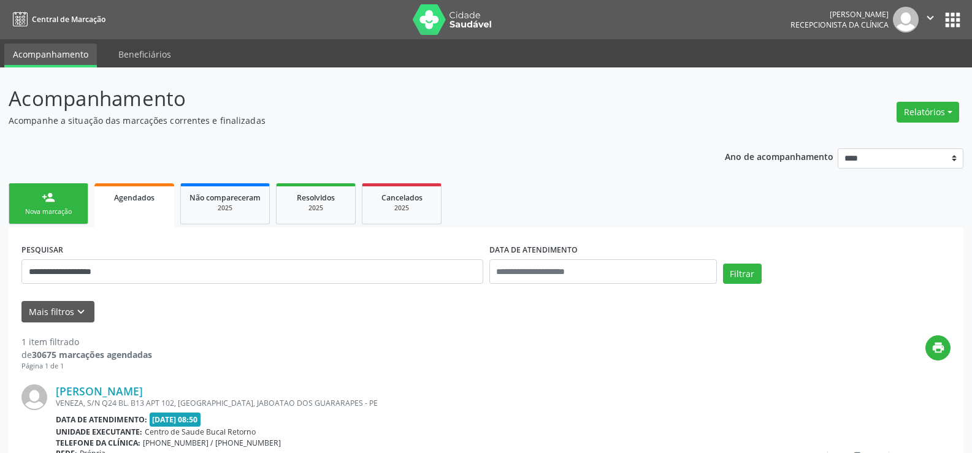
click at [56, 213] on div "Nova marcação" at bounding box center [48, 211] width 61 height 9
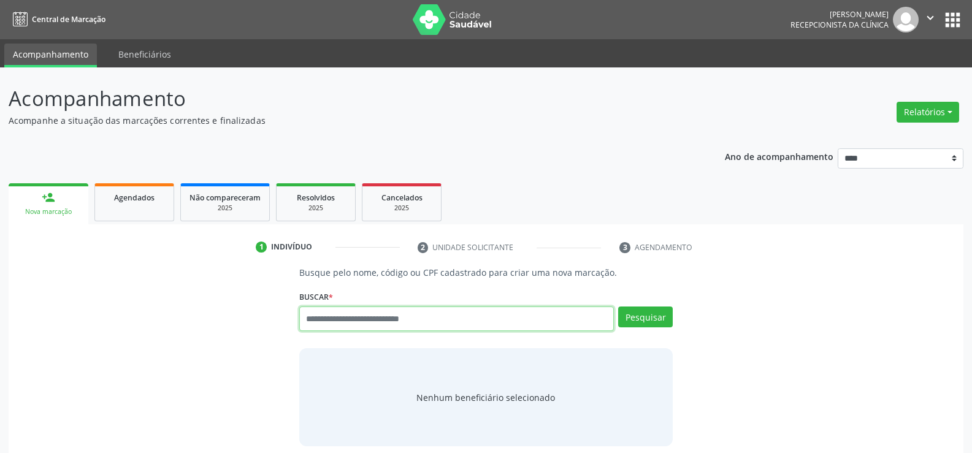
click at [421, 321] on input "text" at bounding box center [456, 319] width 315 height 25
type input "**********"
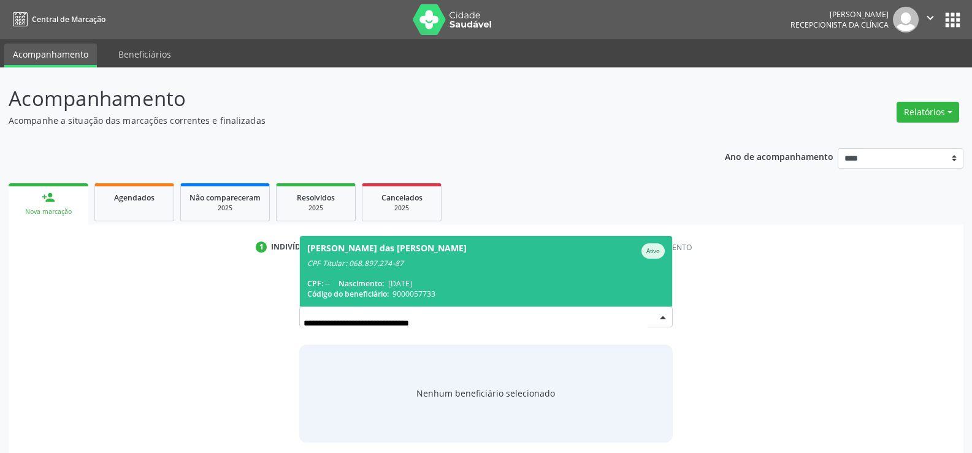
click at [485, 282] on div "CPF: -- Nascimento: 29/08/1958" at bounding box center [486, 284] width 358 height 10
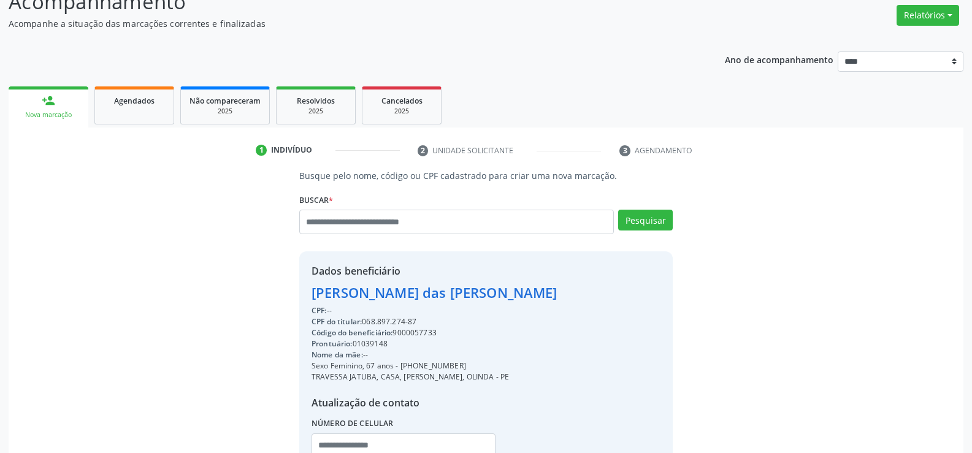
scroll to position [194, 0]
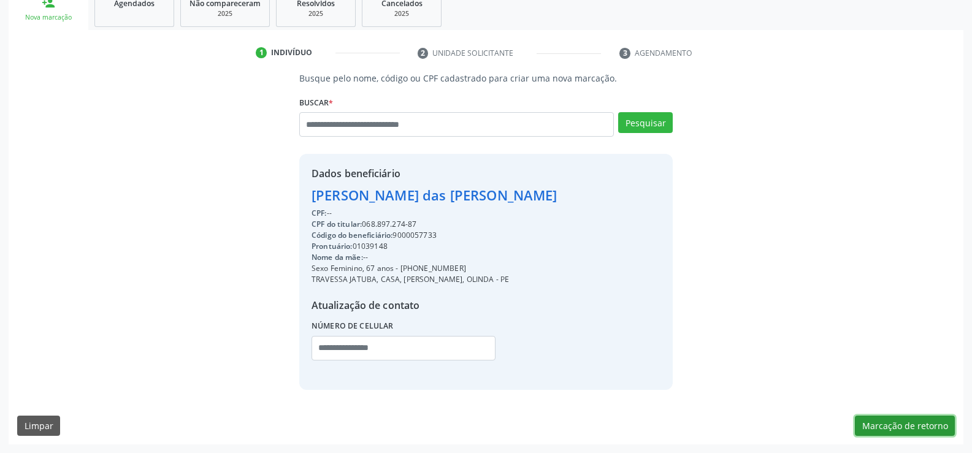
click at [912, 425] on button "Marcação de retorno" at bounding box center [905, 426] width 100 height 21
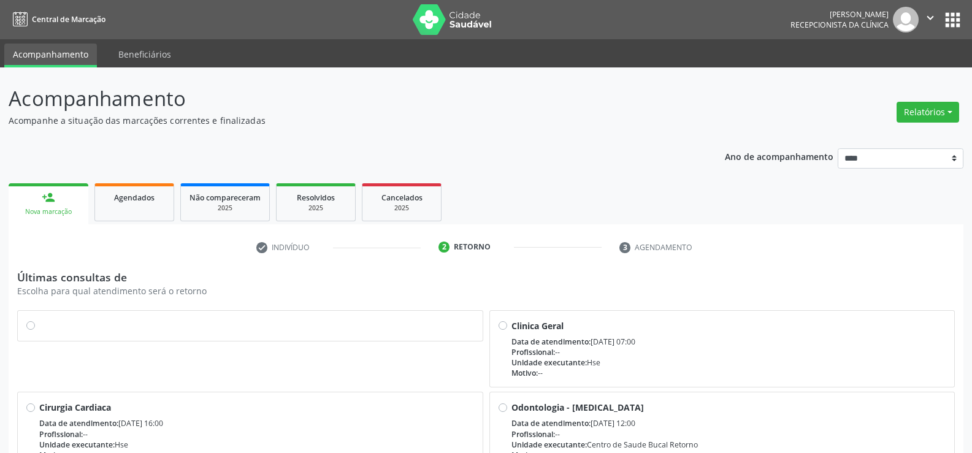
scroll to position [85, 0]
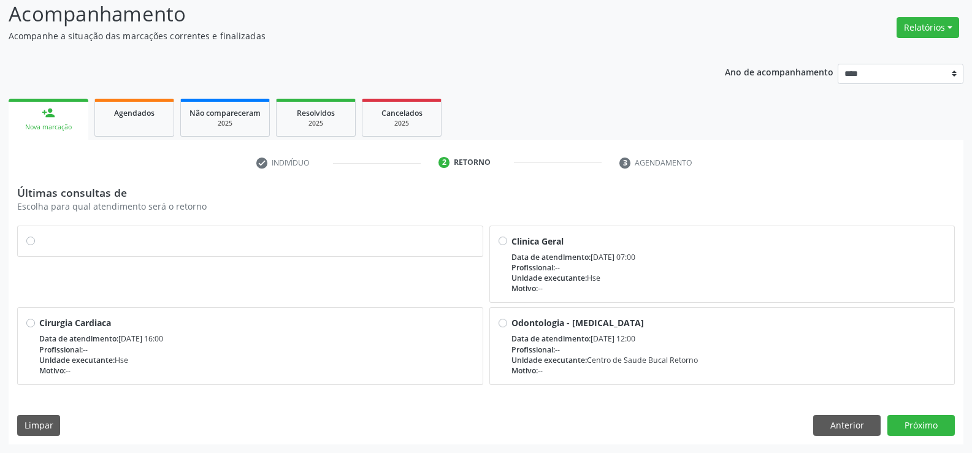
click at [39, 235] on label at bounding box center [256, 235] width 435 height 0
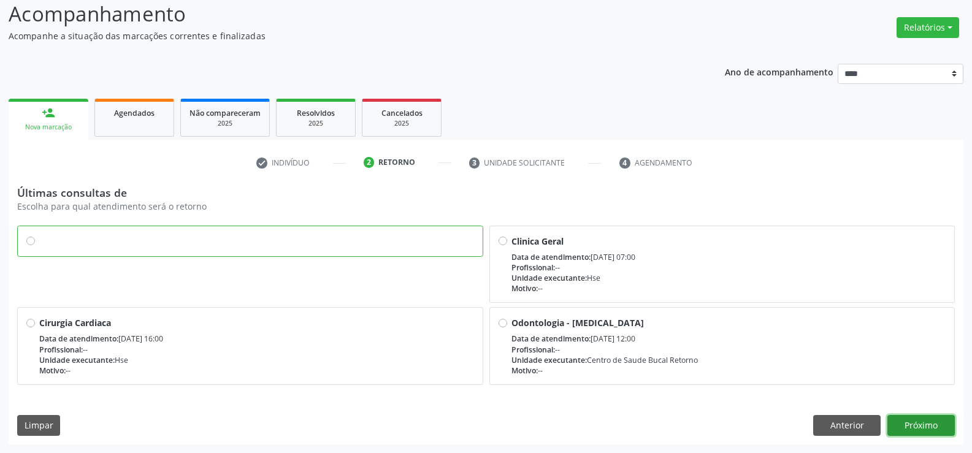
click at [936, 423] on button "Próximo" at bounding box center [921, 425] width 67 height 21
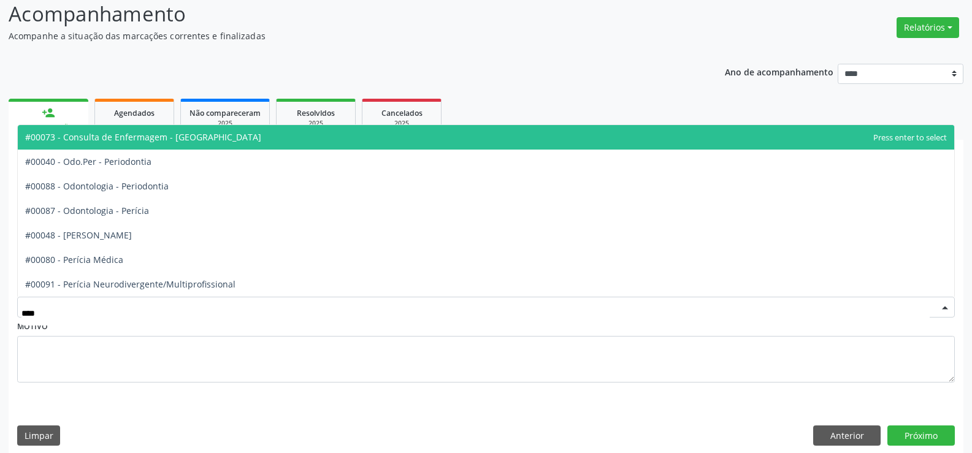
type input "*****"
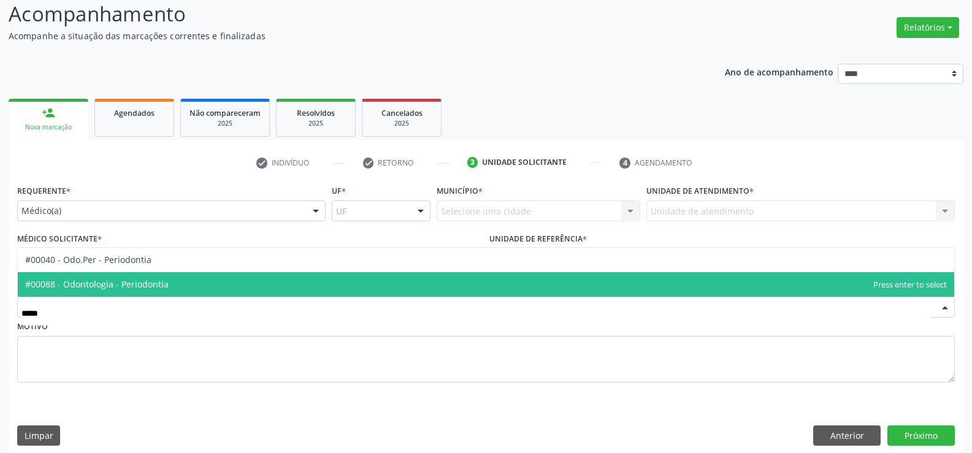
click at [171, 283] on span "#00088 - Odontologia - Periodontia" at bounding box center [486, 284] width 937 height 25
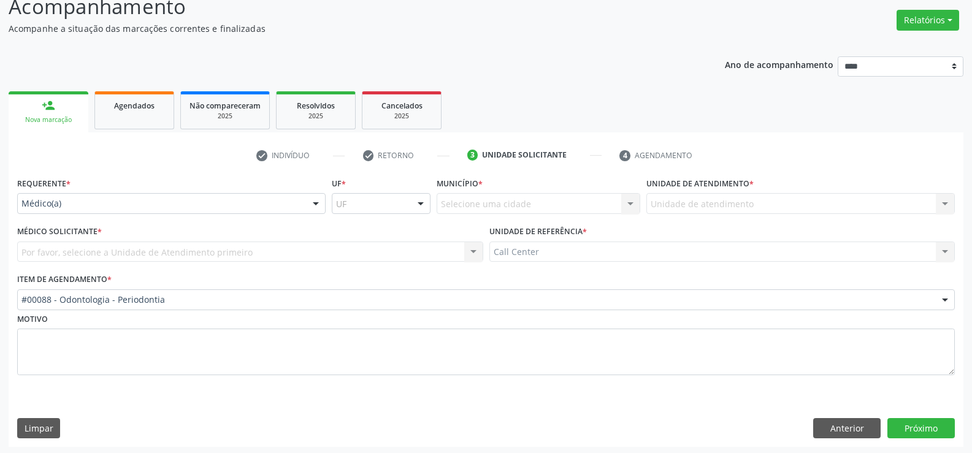
scroll to position [94, 0]
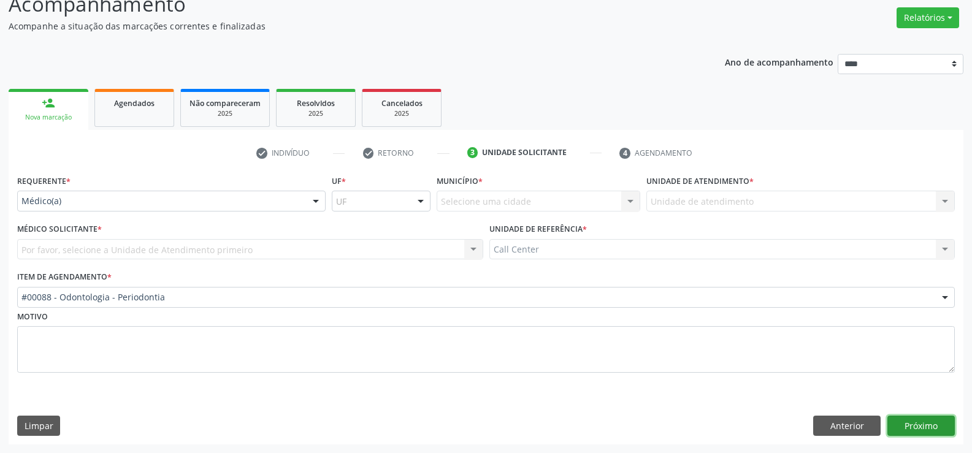
click at [940, 424] on button "Próximo" at bounding box center [921, 426] width 67 height 21
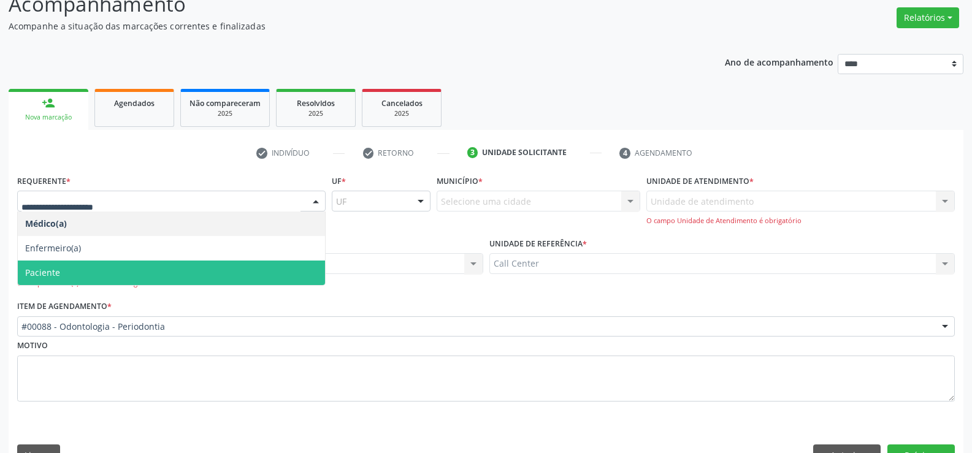
click at [121, 279] on span "Paciente" at bounding box center [171, 273] width 307 height 25
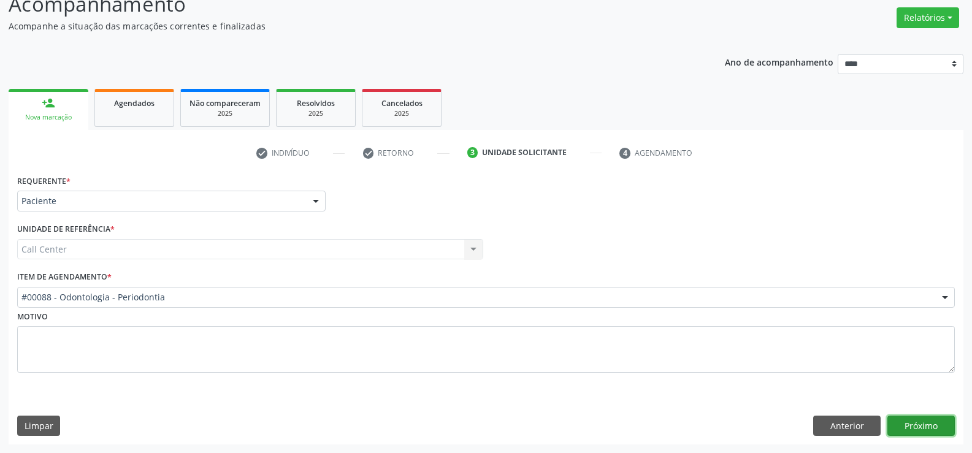
click at [922, 426] on button "Próximo" at bounding box center [921, 426] width 67 height 21
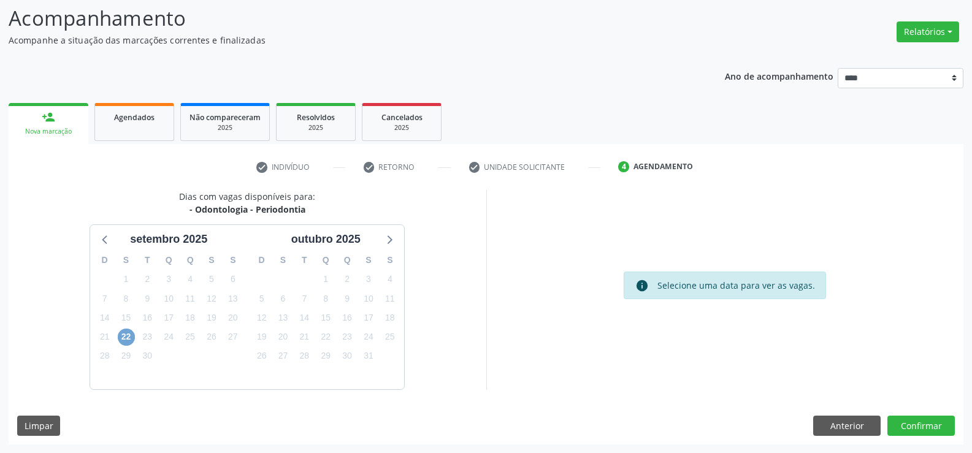
click at [126, 336] on span "22" at bounding box center [126, 337] width 17 height 17
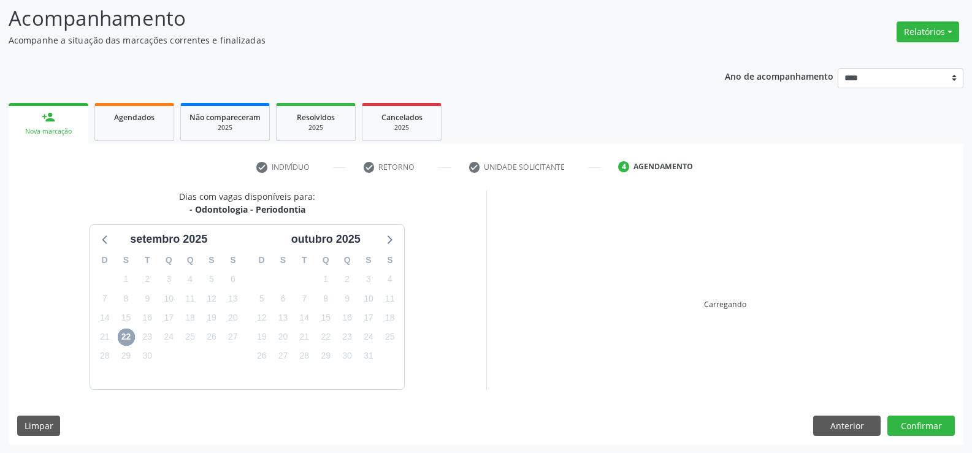
click at [126, 336] on span "22" at bounding box center [126, 337] width 17 height 17
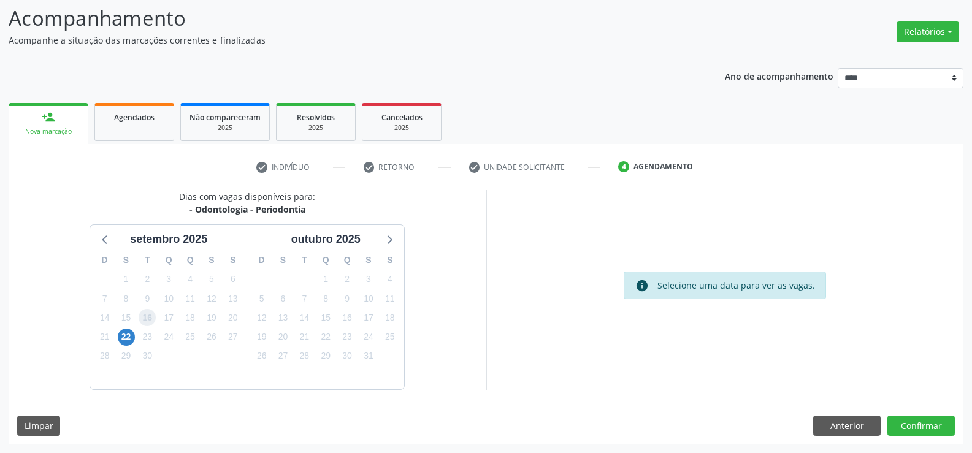
click at [147, 317] on span "16" at bounding box center [147, 317] width 17 height 17
click at [125, 339] on span "22" at bounding box center [126, 337] width 17 height 17
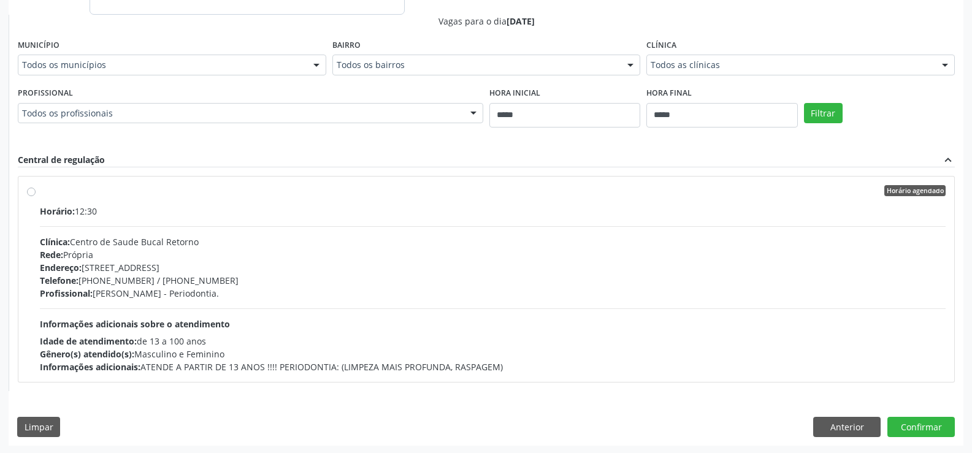
scroll to position [457, 0]
click at [40, 188] on label "Horário agendado Horário: 12:30 Clínica: Centro de Saude Bucal Retorno Rede: Pr…" at bounding box center [493, 278] width 906 height 188
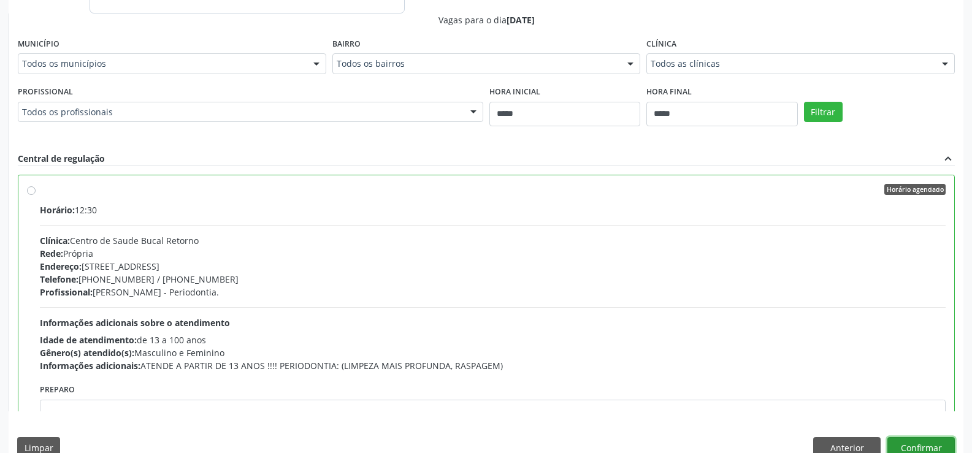
click at [921, 444] on button "Confirmar" at bounding box center [921, 447] width 67 height 21
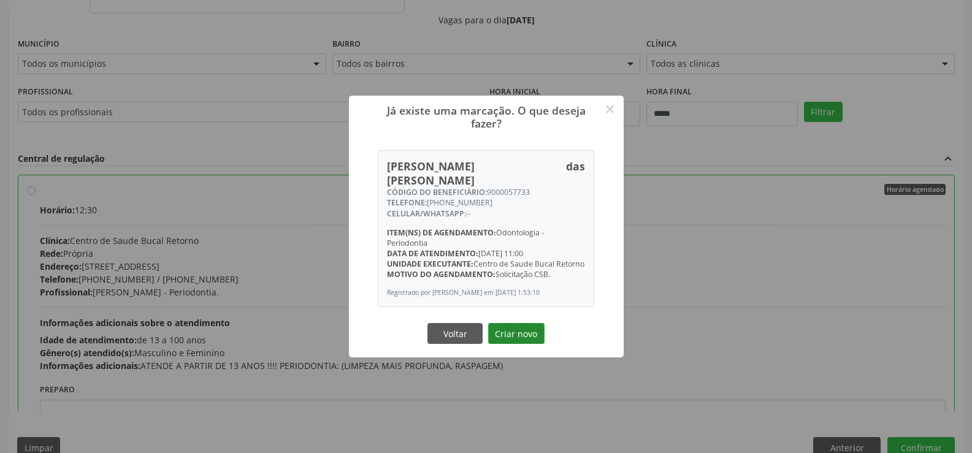
click at [531, 337] on button "Criar novo" at bounding box center [516, 333] width 56 height 21
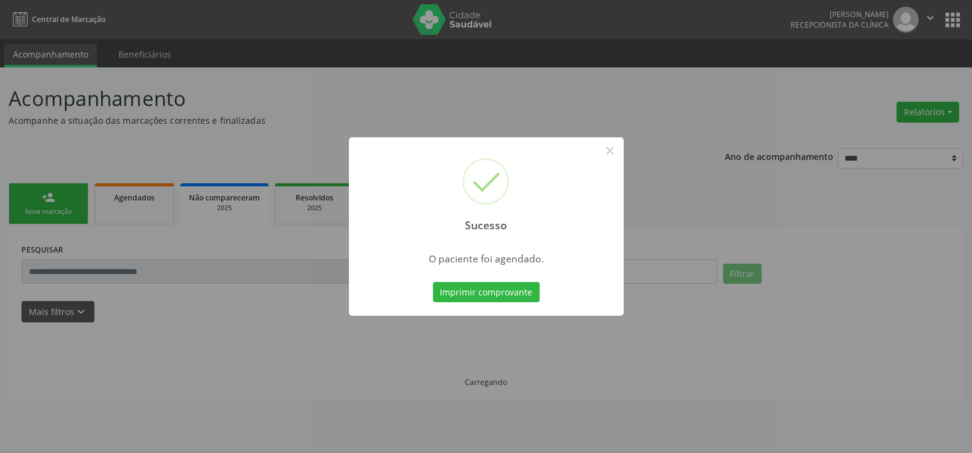
scroll to position [0, 0]
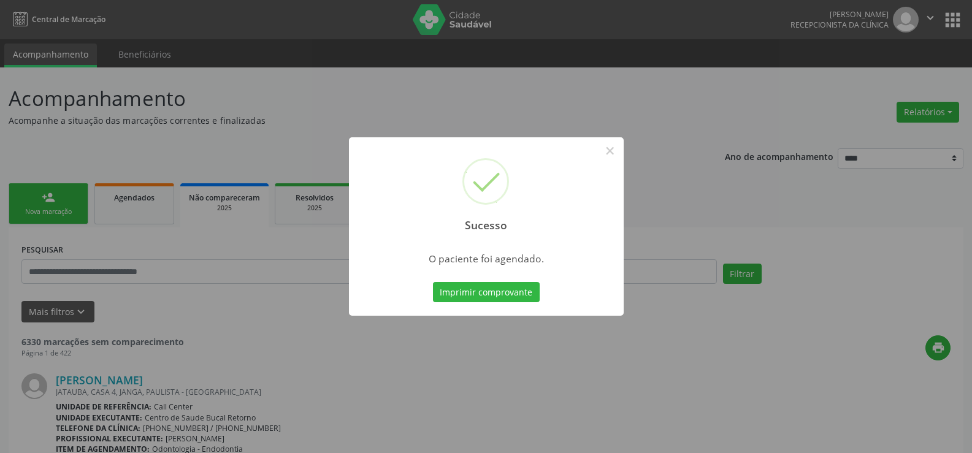
click at [875, 236] on div "Sucesso × O paciente foi agendado. Imprimir comprovante Cancel" at bounding box center [486, 226] width 972 height 453
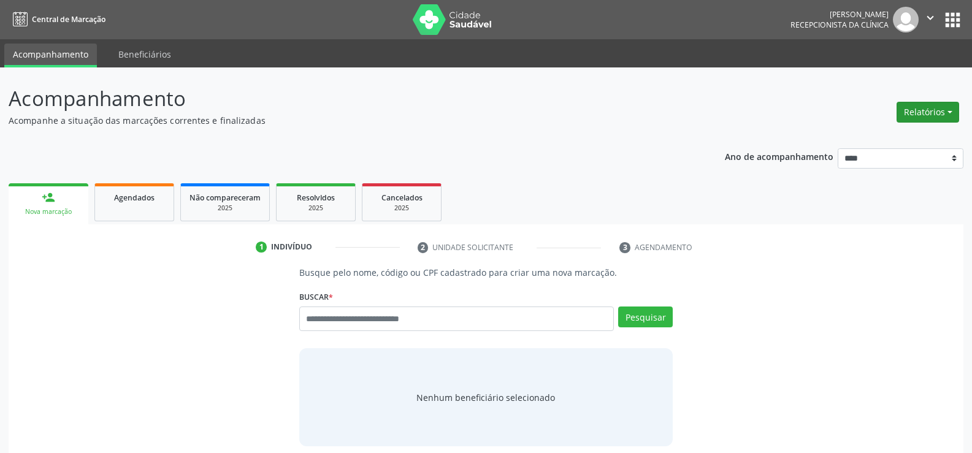
click at [926, 107] on button "Relatórios" at bounding box center [928, 112] width 63 height 21
click at [853, 138] on link "Agendamentos" at bounding box center [894, 138] width 132 height 17
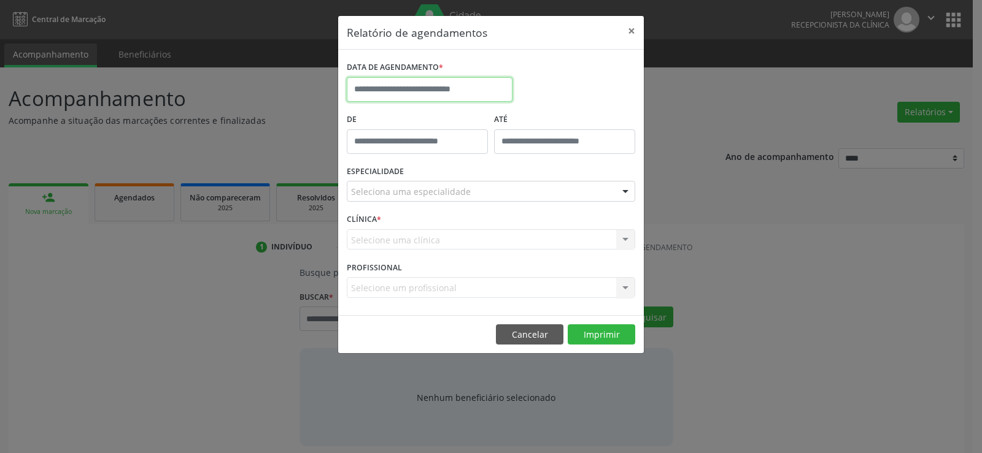
click at [391, 90] on input "text" at bounding box center [430, 89] width 166 height 25
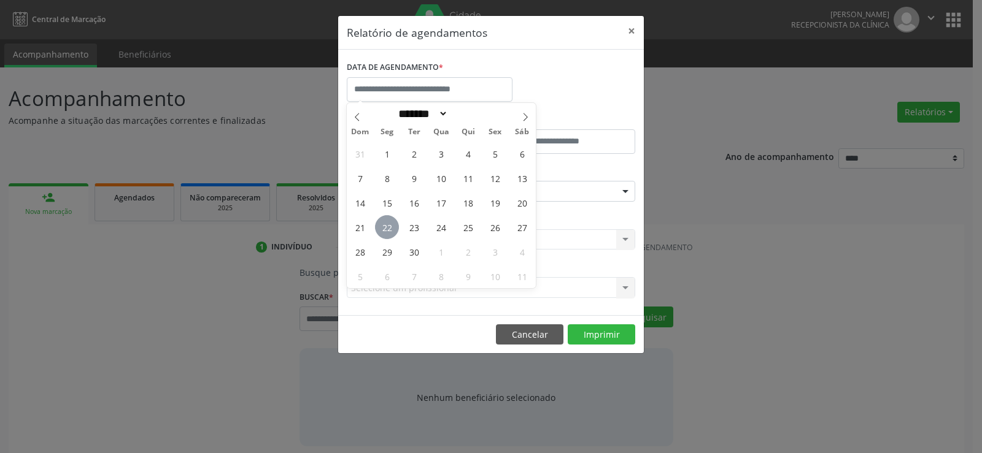
click at [381, 227] on span "22" at bounding box center [387, 227] width 24 height 24
type input "**********"
click at [381, 227] on span "22" at bounding box center [387, 227] width 24 height 24
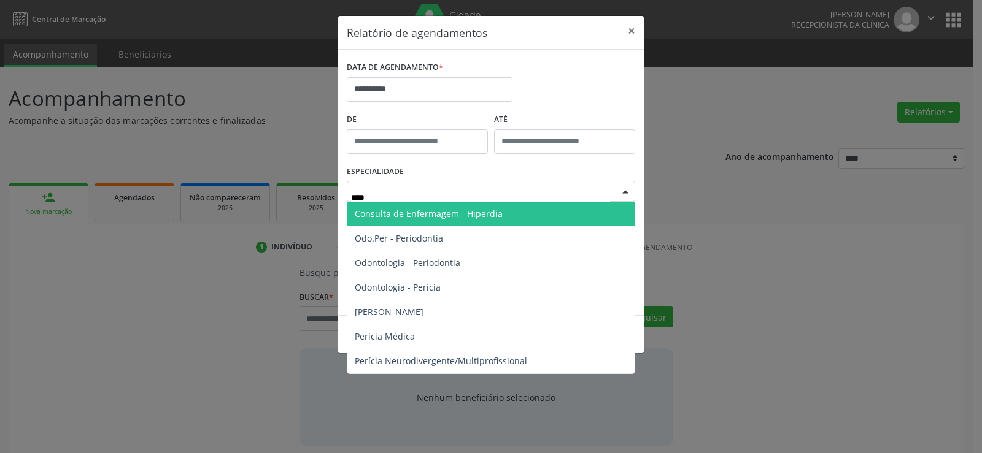
type input "*****"
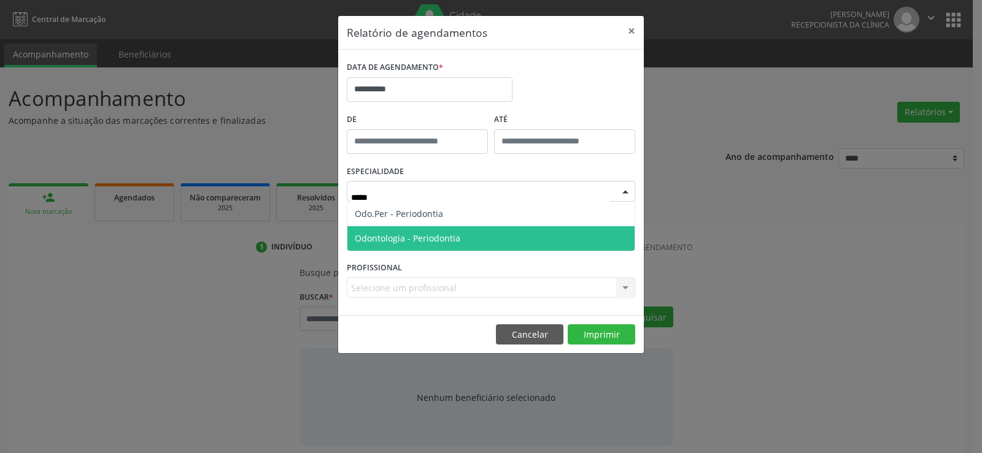
click at [436, 233] on span "Odontologia - Periodontia" at bounding box center [408, 239] width 106 height 12
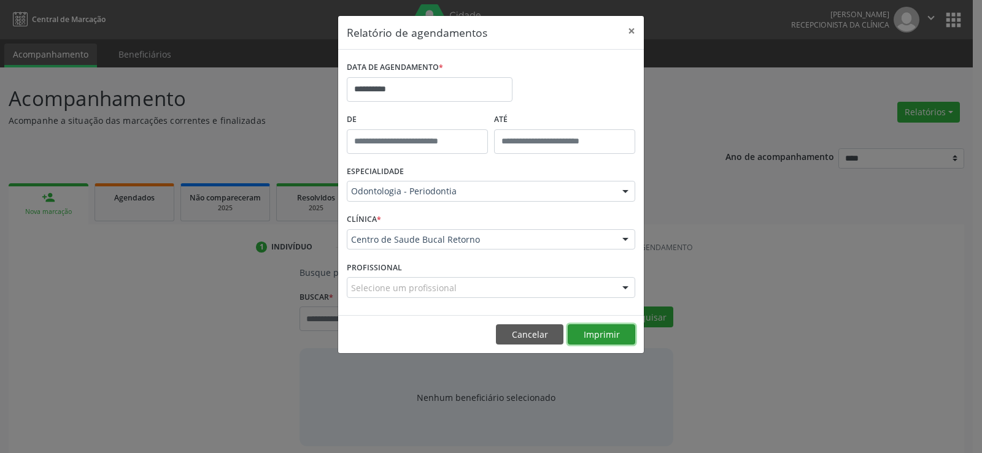
click at [614, 334] on button "Imprimir" at bounding box center [600, 335] width 67 height 21
click at [634, 25] on button "×" at bounding box center [631, 31] width 25 height 30
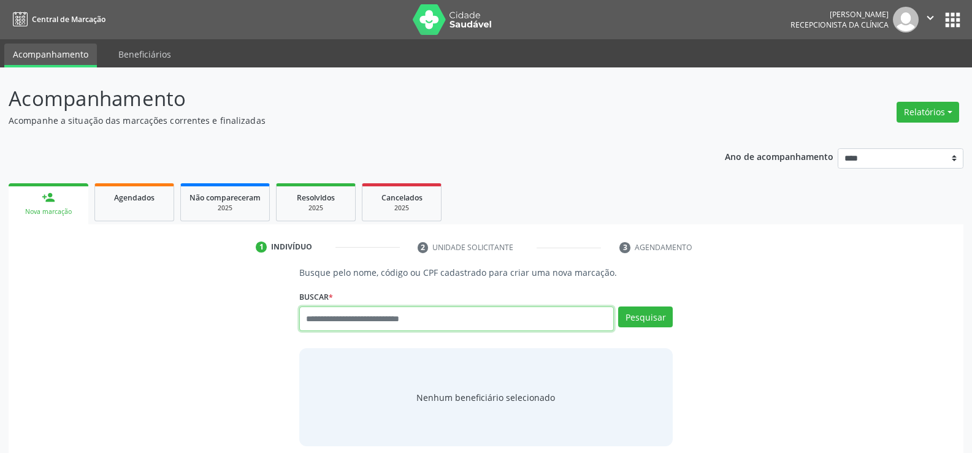
click at [321, 318] on input "text" at bounding box center [456, 319] width 315 height 25
paste input "**********"
type input "**********"
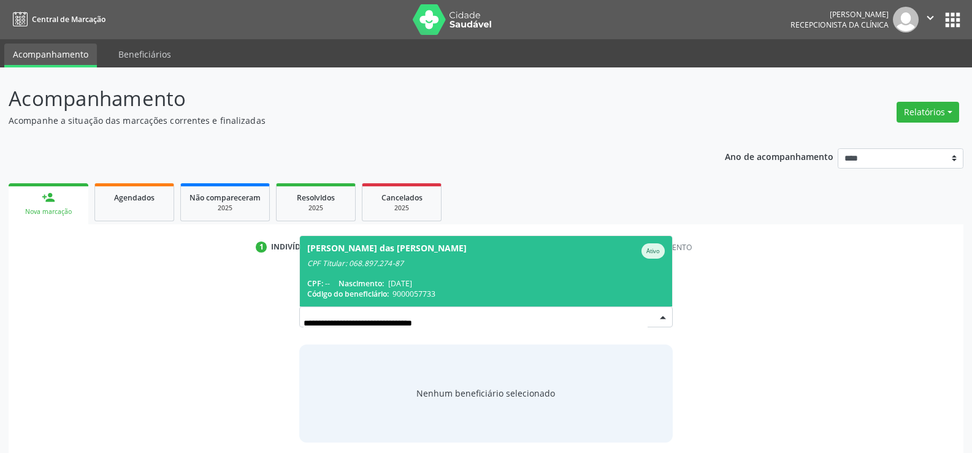
click at [386, 274] on span "[PERSON_NAME] das [PERSON_NAME] CPF Titular: 068.897.274-87 CPF: -- Nascimento:…" at bounding box center [486, 271] width 372 height 71
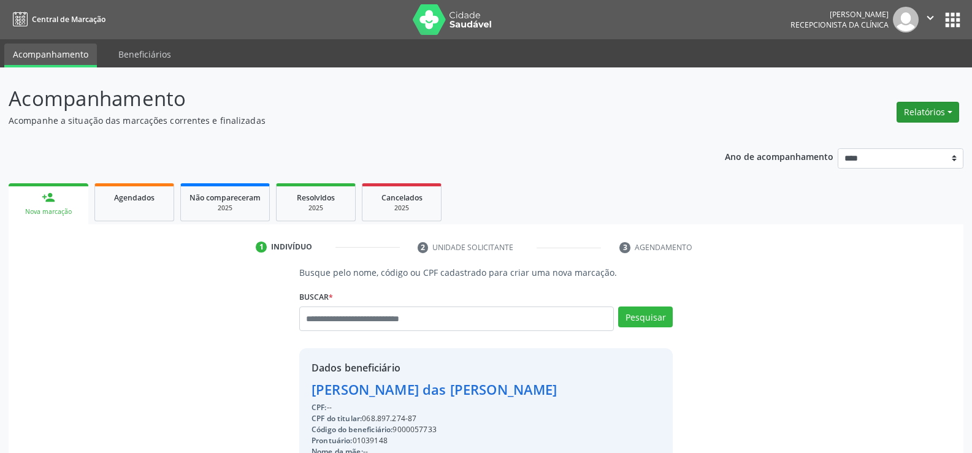
click at [918, 114] on button "Relatórios" at bounding box center [928, 112] width 63 height 21
click at [103, 306] on div "Busque pelo nome, código ou CPF cadastrado para criar uma nova marcação. [GEOGR…" at bounding box center [486, 425] width 938 height 318
click at [366, 320] on input "text" at bounding box center [456, 319] width 315 height 25
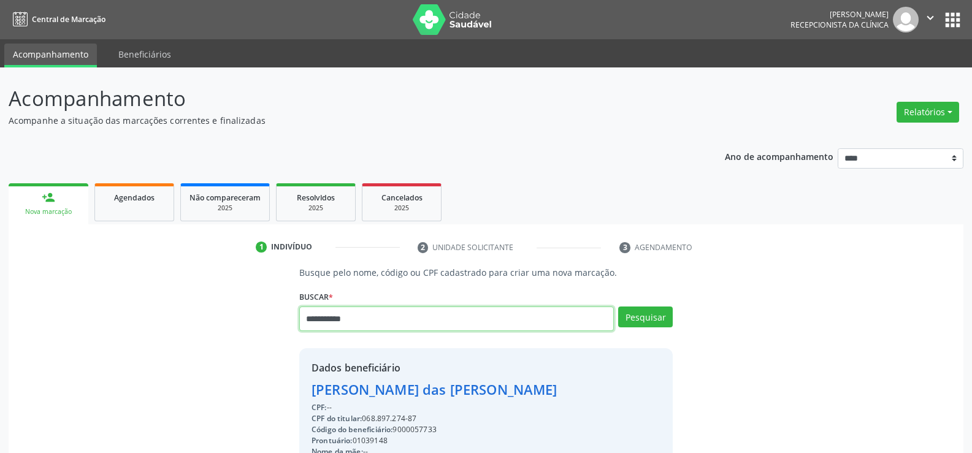
type input "**********"
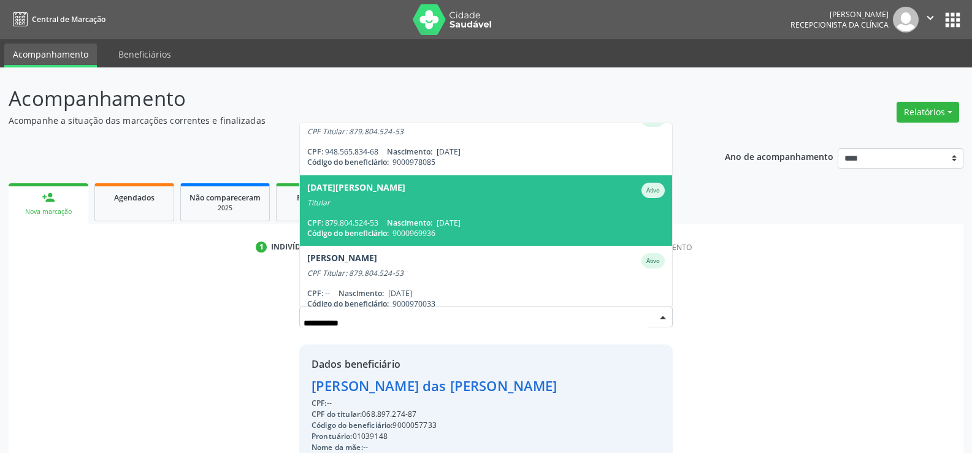
scroll to position [29, 0]
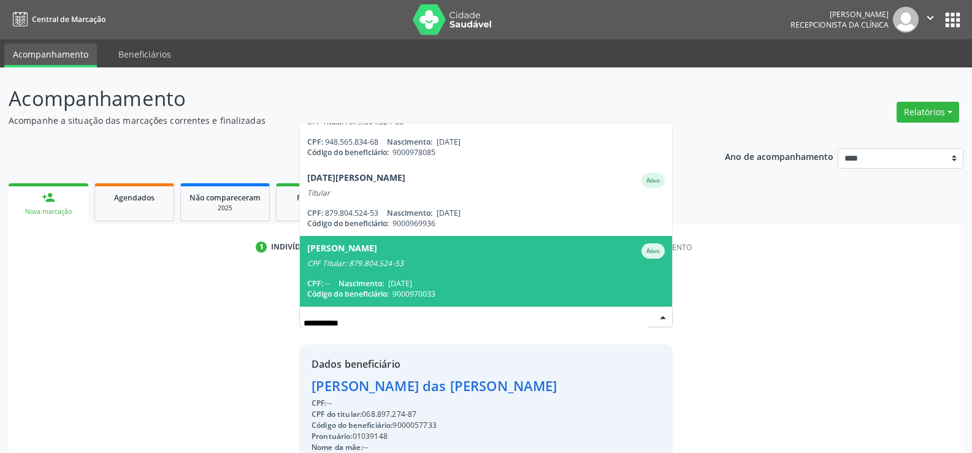
click at [435, 251] on div "[PERSON_NAME]" at bounding box center [486, 251] width 358 height 15
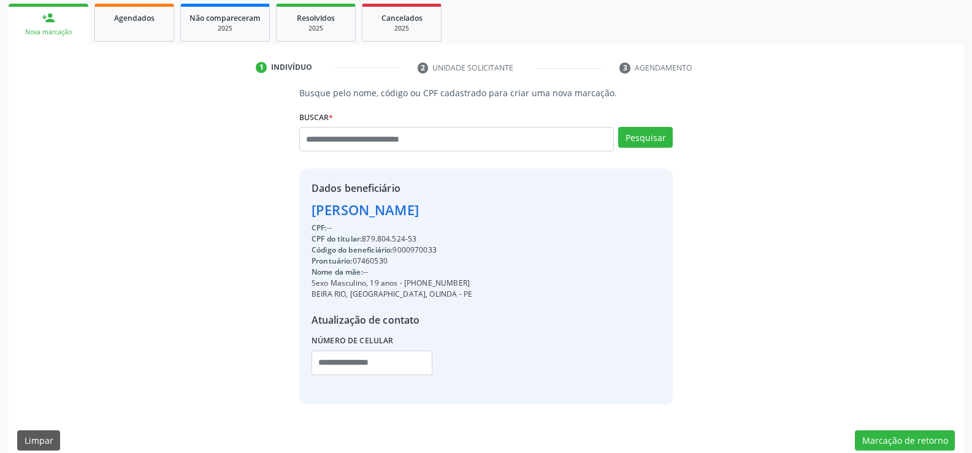
scroll to position [194, 0]
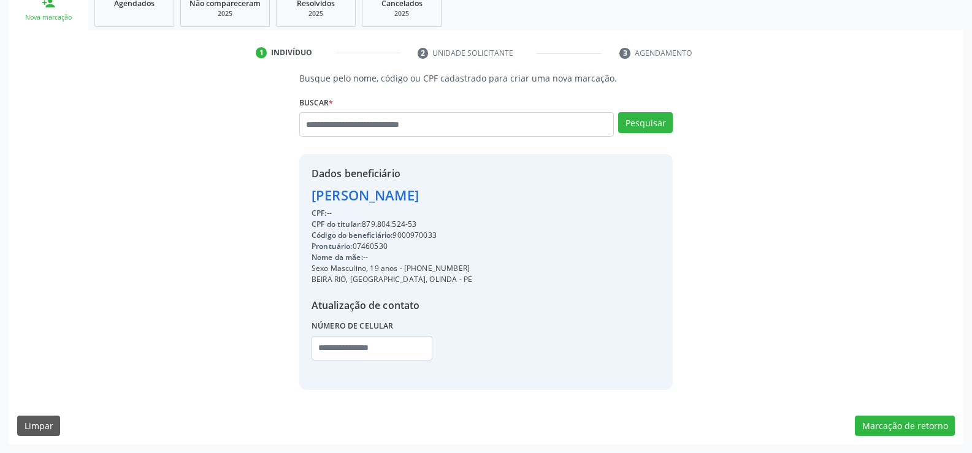
drag, startPoint x: 313, startPoint y: 195, endPoint x: 555, endPoint y: 191, distance: 241.8
click at [555, 191] on div "Dados beneficiário [PERSON_NAME] CPF: -- CPF do titular: 879.804.524-53 Código …" at bounding box center [486, 272] width 374 height 236
copy div "[PERSON_NAME]"
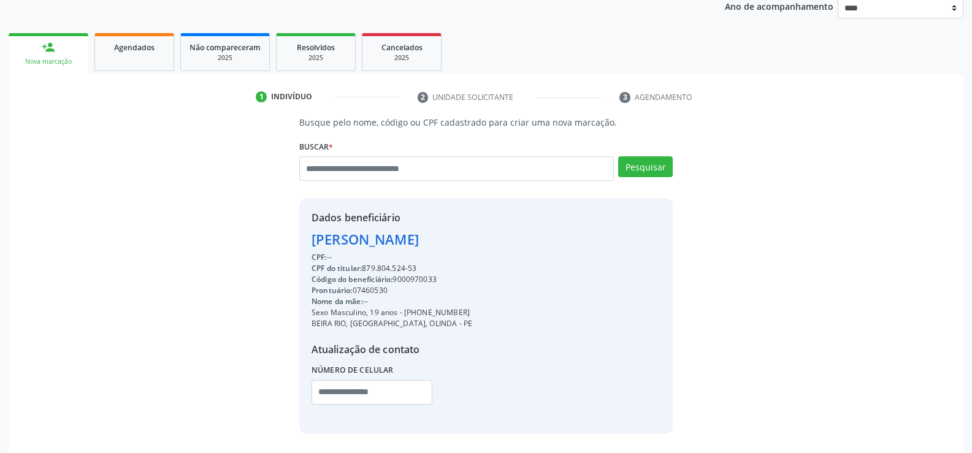
scroll to position [0, 0]
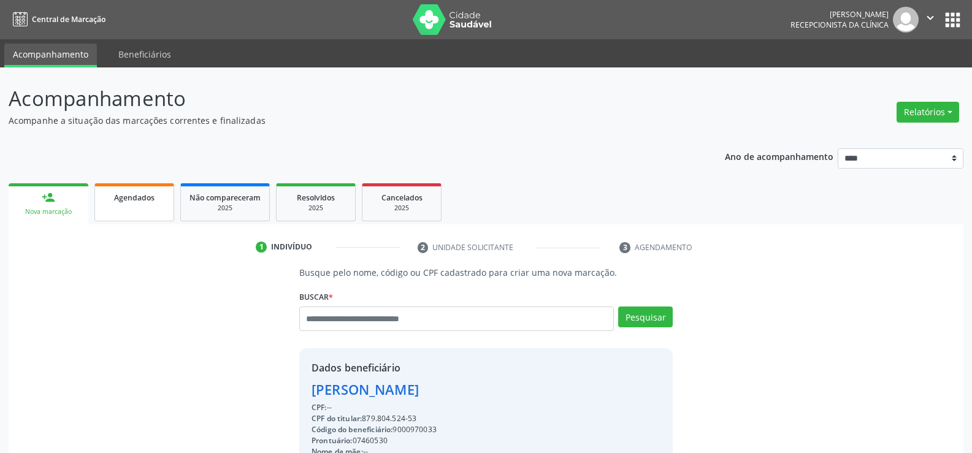
click at [120, 206] on link "Agendados" at bounding box center [134, 202] width 80 height 38
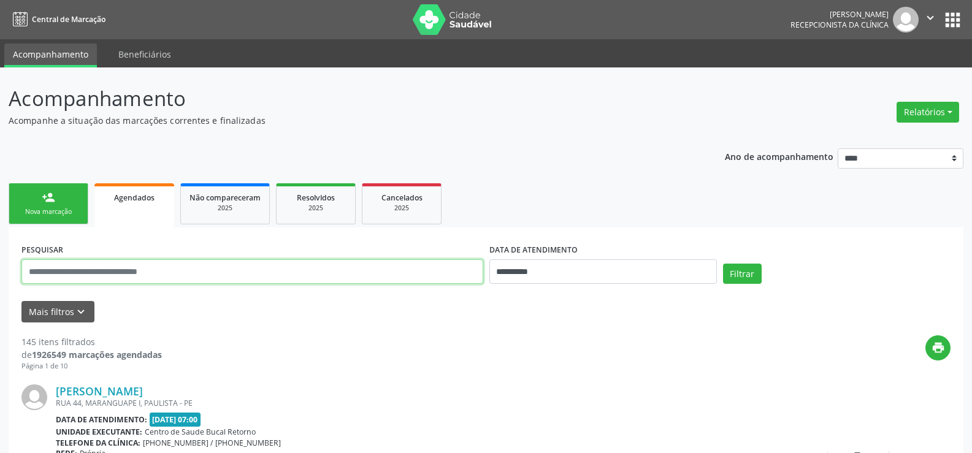
click at [87, 273] on input "text" at bounding box center [252, 272] width 462 height 25
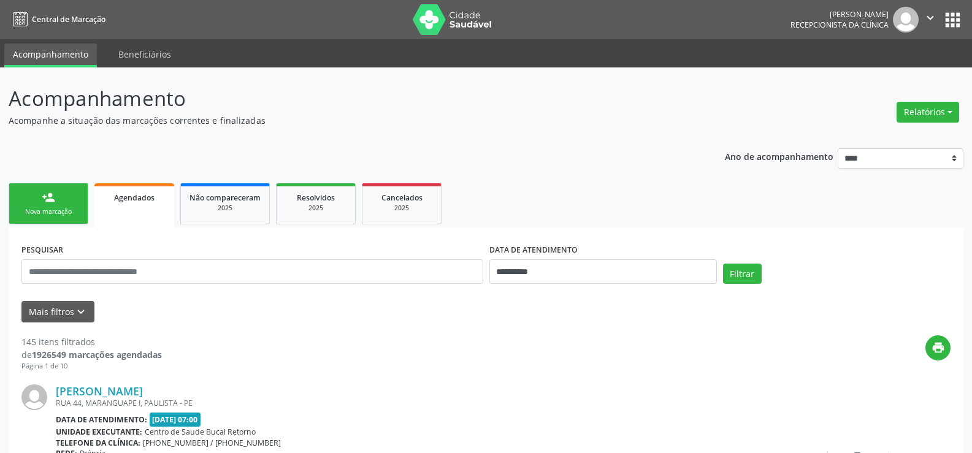
click at [401, 346] on div "print" at bounding box center [556, 354] width 789 height 36
